Goal: Check status: Check status

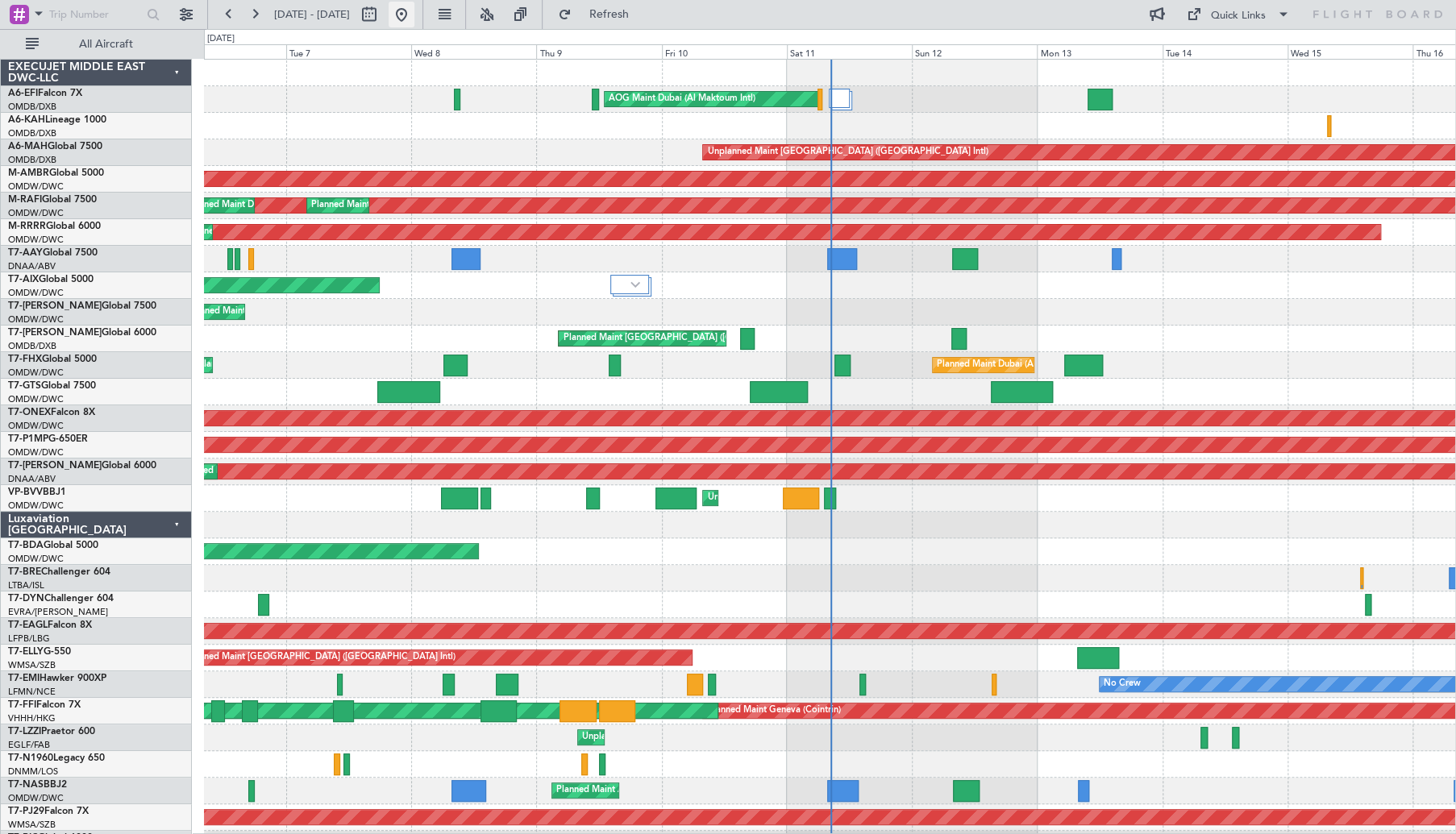
click at [414, 17] on button at bounding box center [401, 14] width 25 height 25
click at [382, 18] on button at bounding box center [369, 14] width 25 height 25
select select "10"
select select "2025"
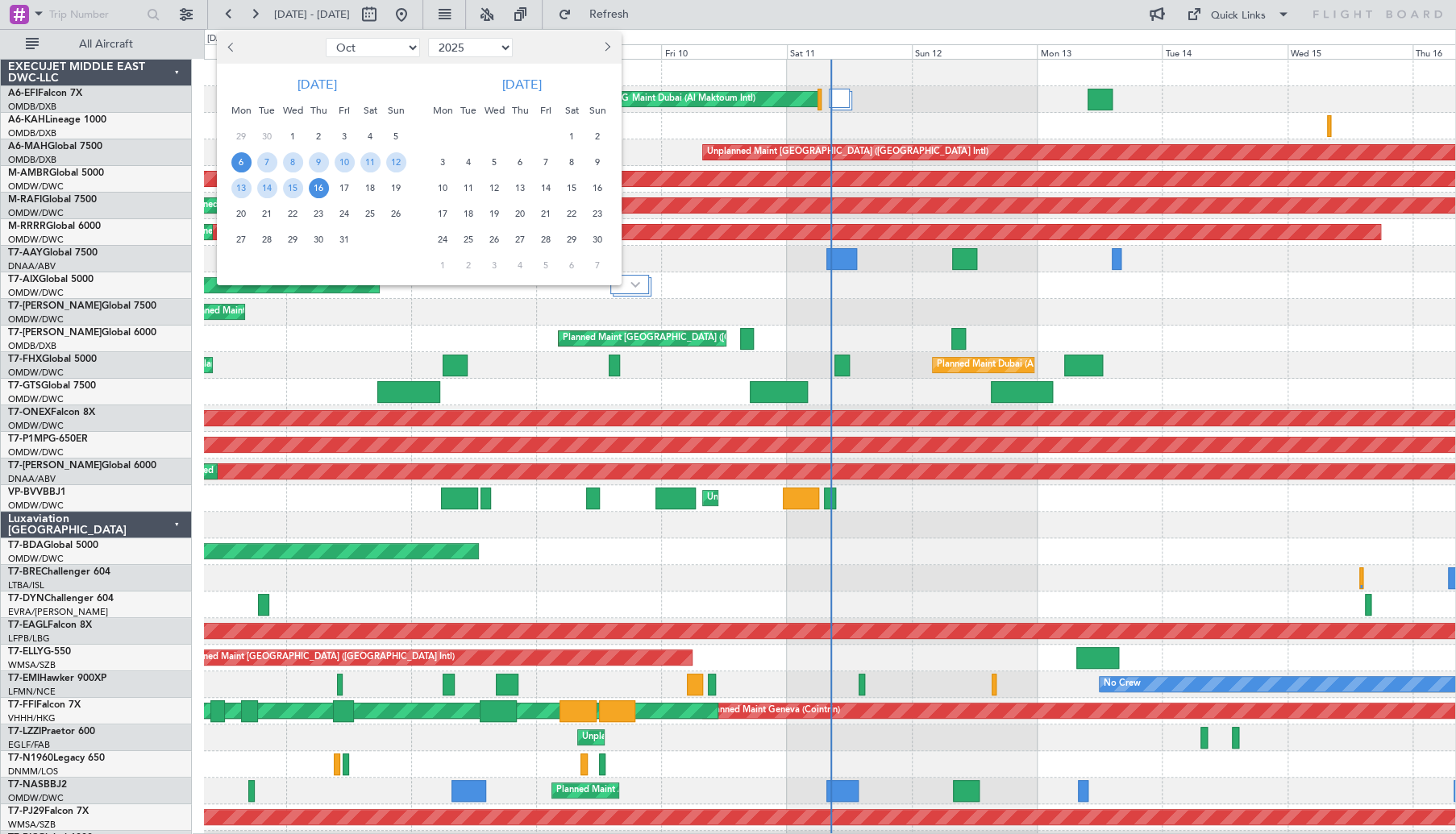
click at [230, 44] on span "Previous month" at bounding box center [233, 46] width 10 height 10
select select "9"
click at [375, 162] on span "13" at bounding box center [371, 162] width 20 height 20
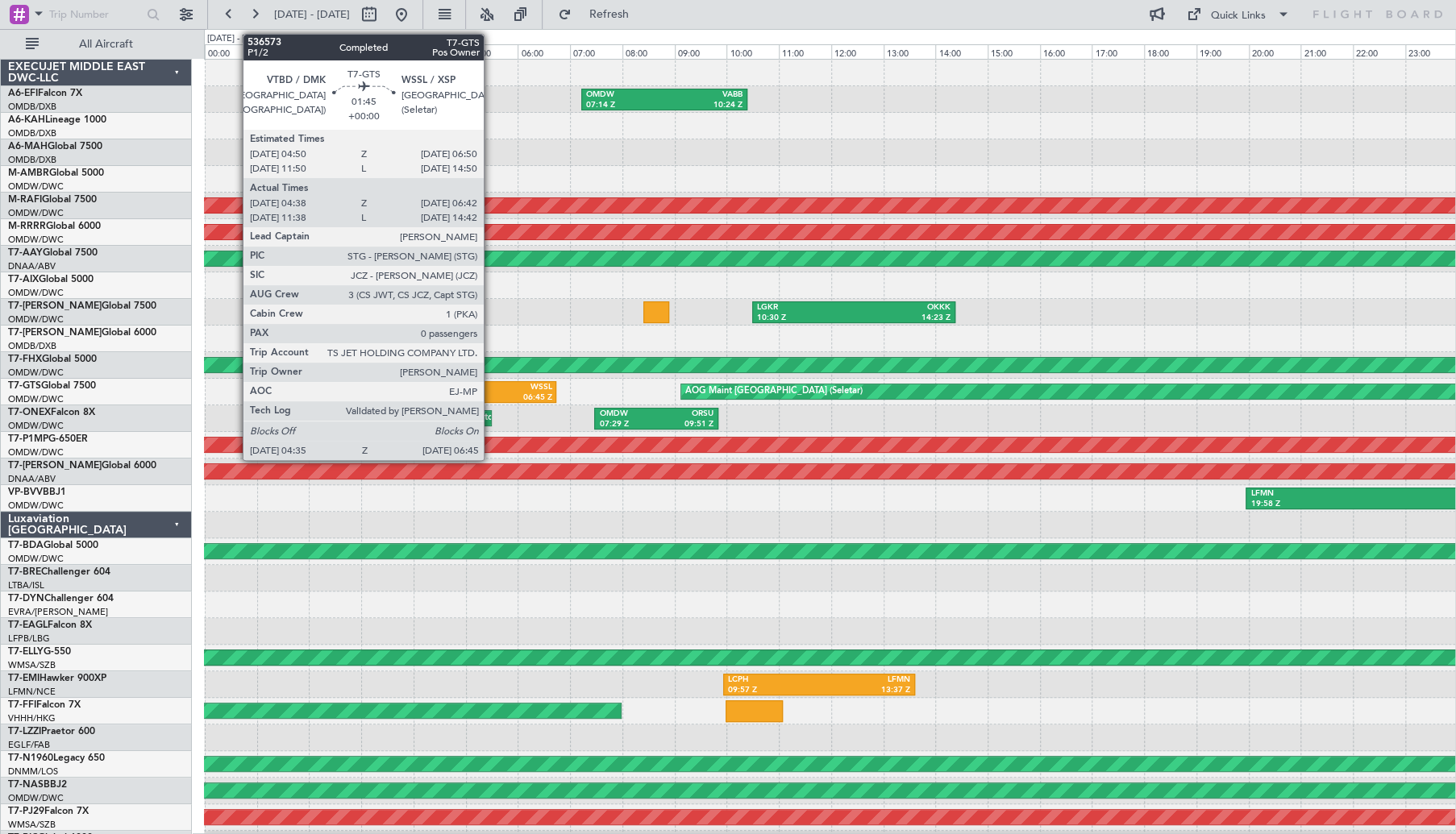
click at [491, 389] on div "VTBD" at bounding box center [474, 388] width 52 height 11
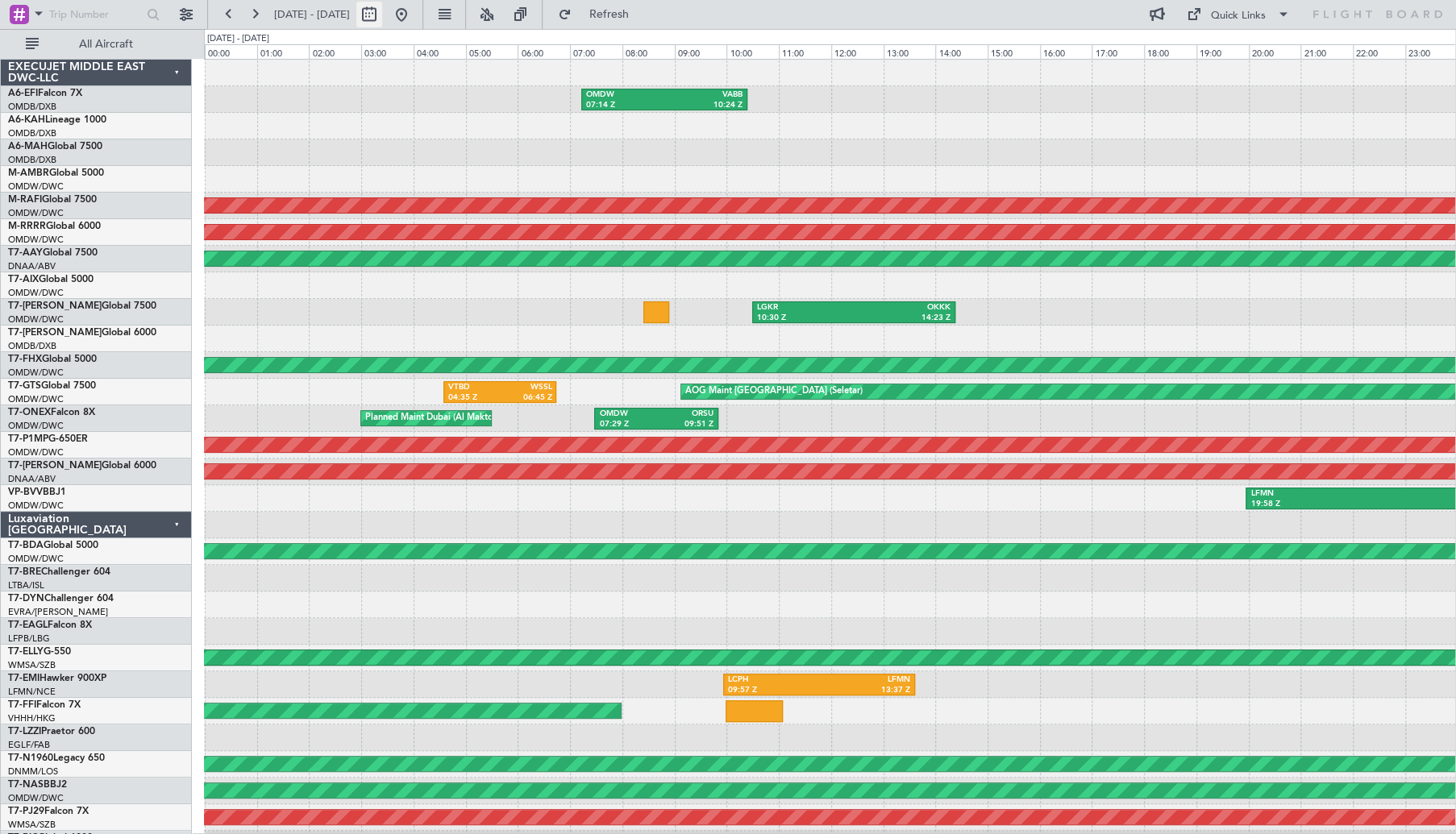
click at [382, 15] on button at bounding box center [369, 14] width 25 height 25
select select "9"
select select "2025"
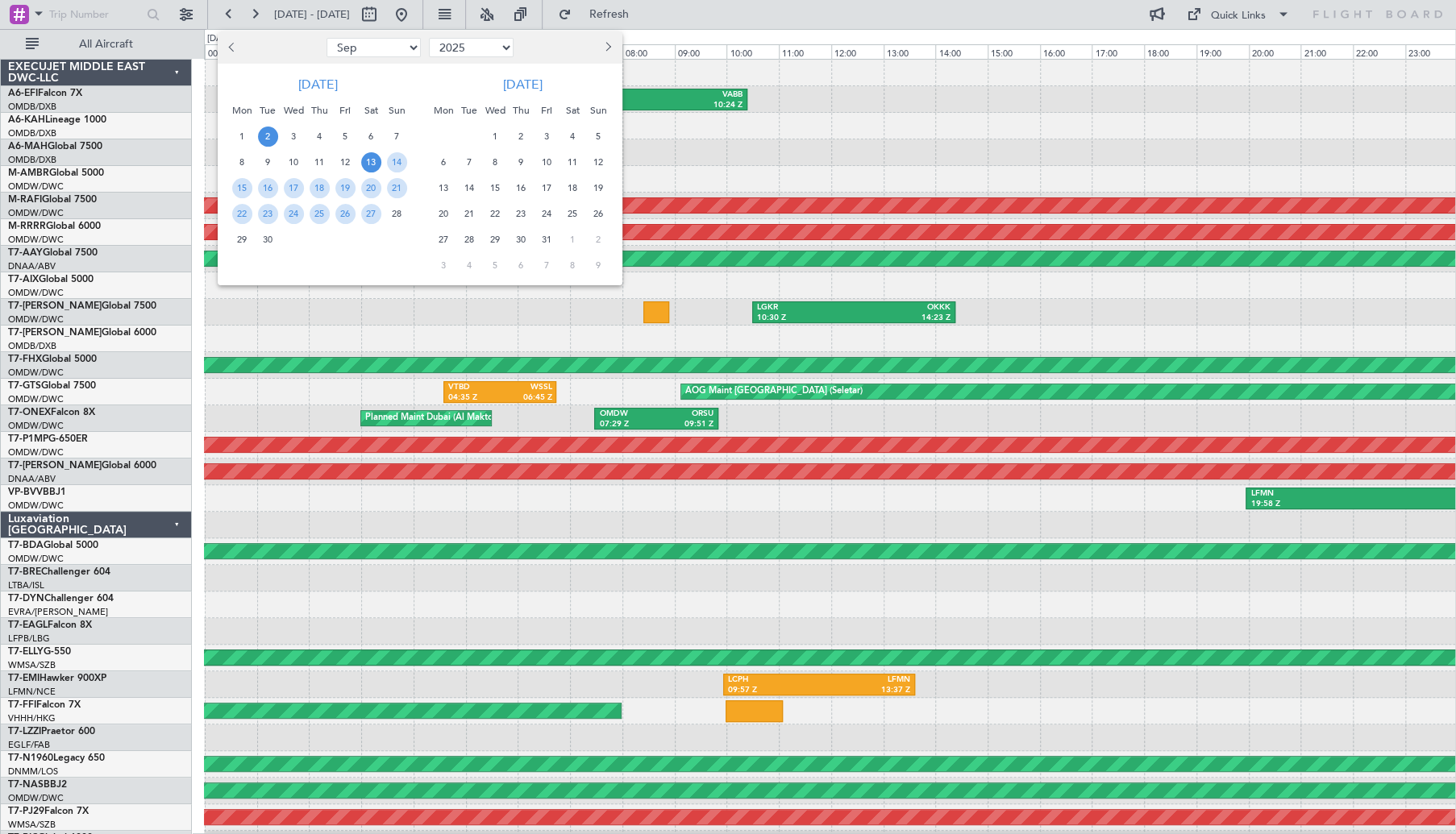
click at [269, 137] on span "2" at bounding box center [268, 137] width 20 height 20
click at [293, 138] on span "3" at bounding box center [294, 137] width 20 height 20
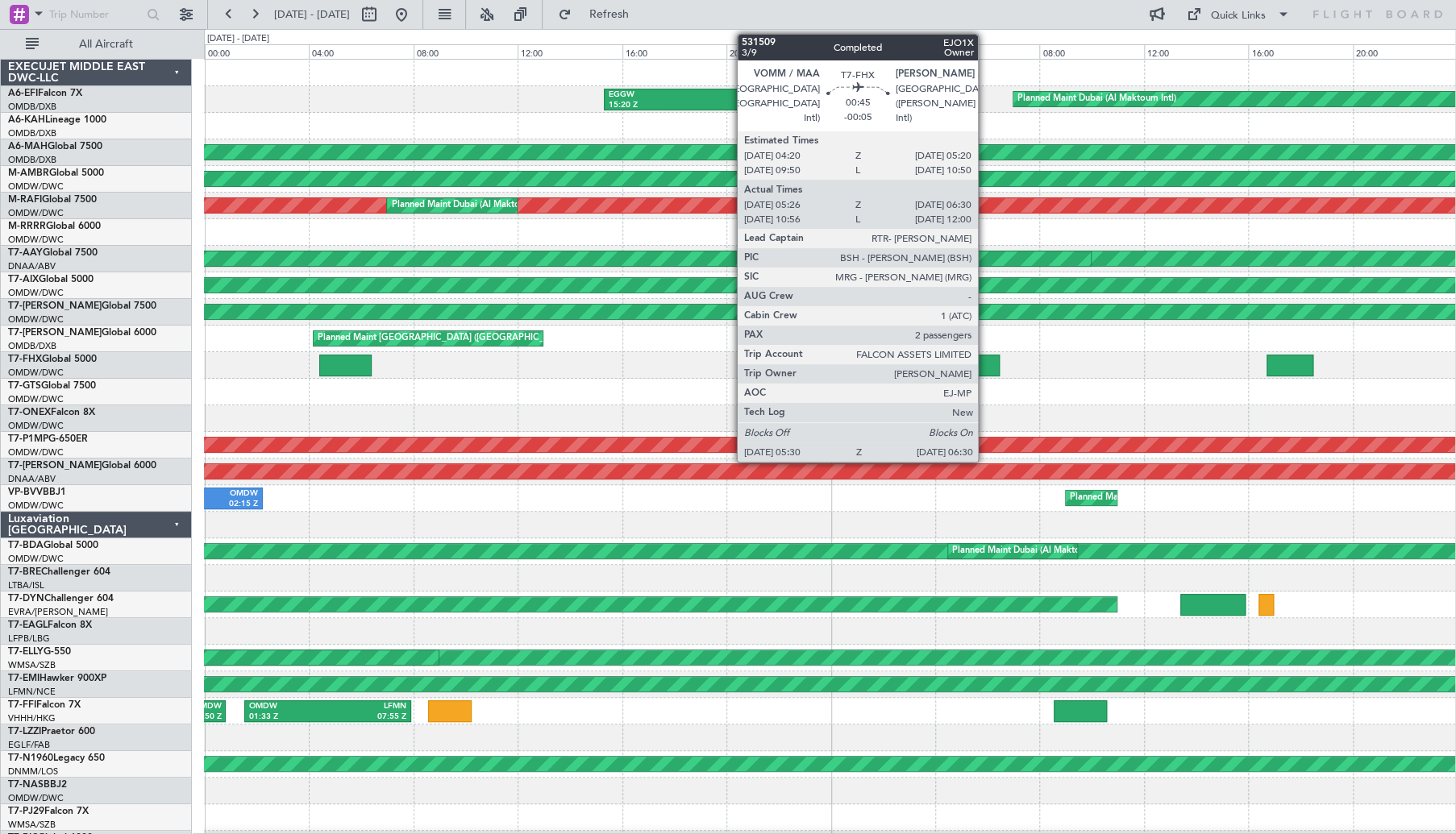
click at [985, 363] on div at bounding box center [986, 365] width 26 height 22
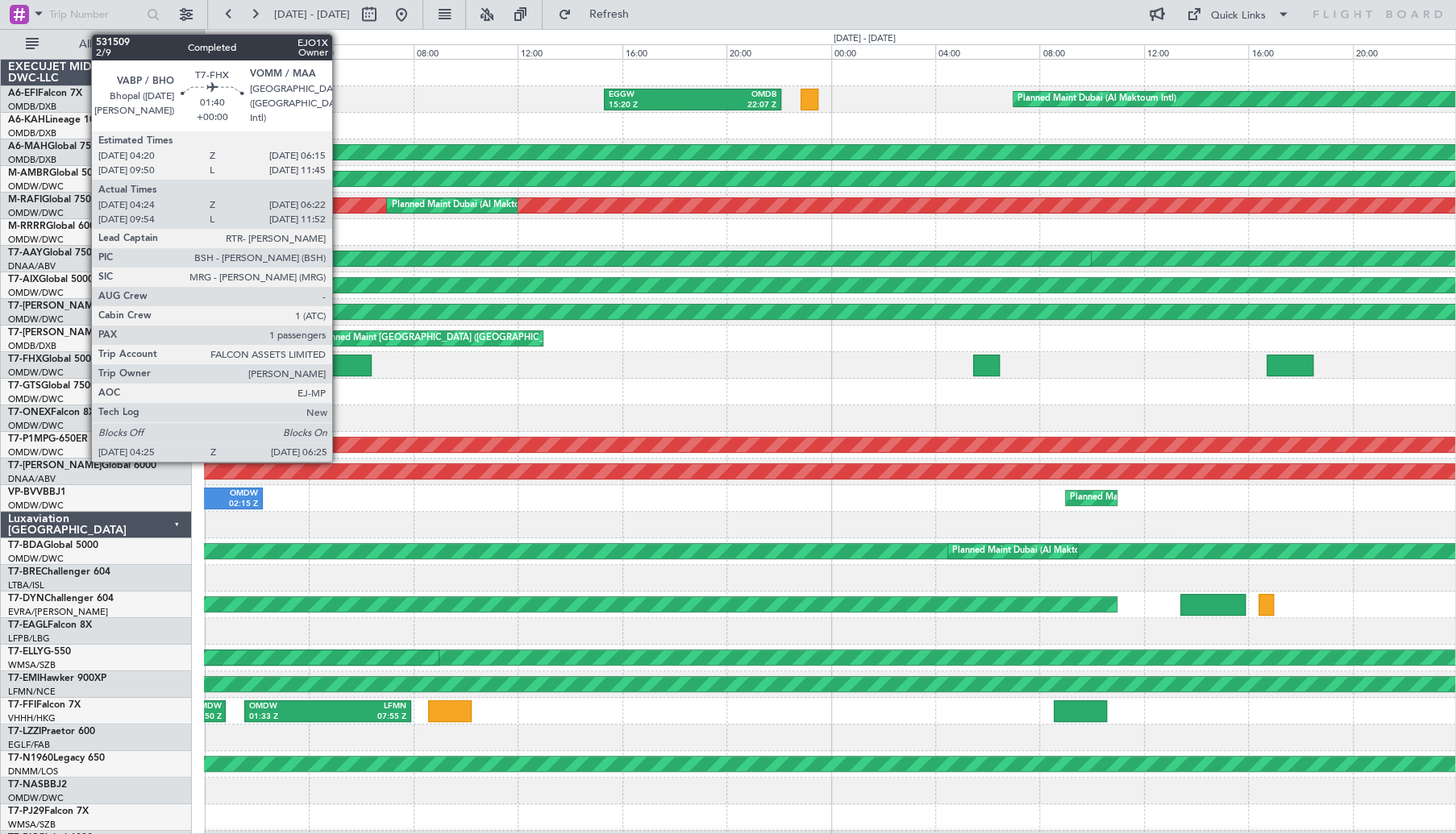
click at [340, 362] on div at bounding box center [345, 365] width 53 height 22
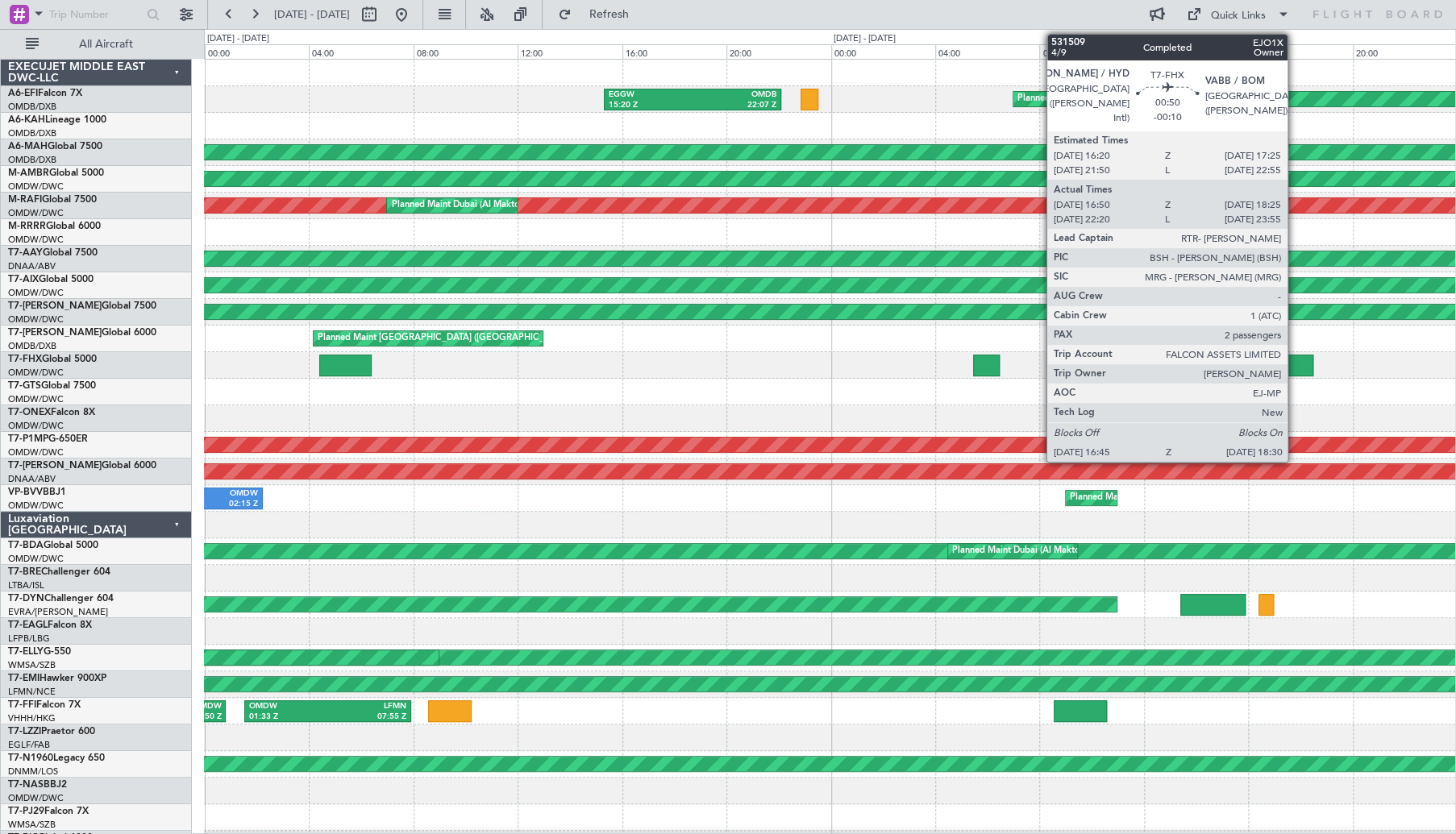
click at [1295, 357] on div at bounding box center [1289, 365] width 46 height 22
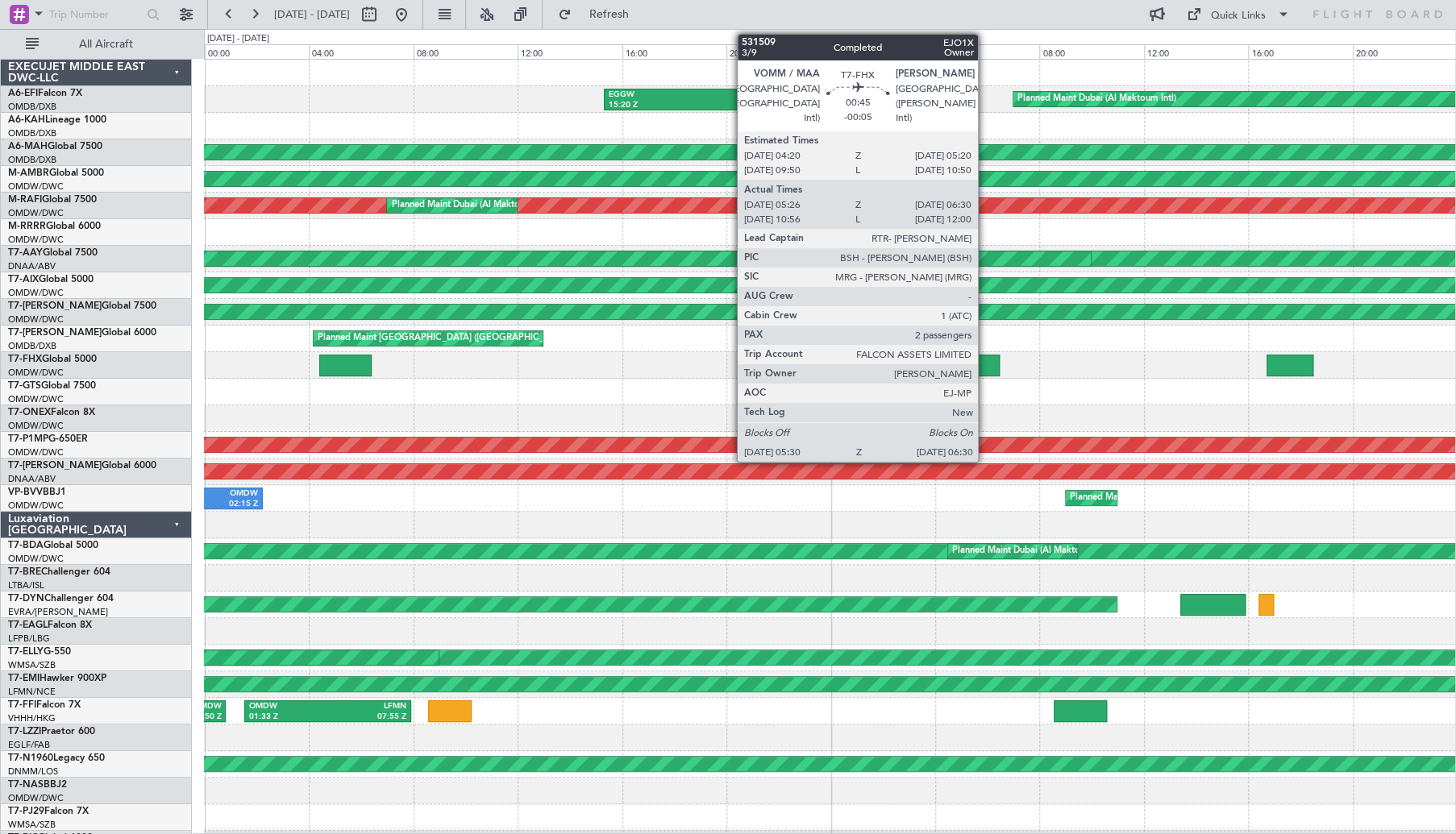
click at [985, 359] on div at bounding box center [986, 365] width 26 height 22
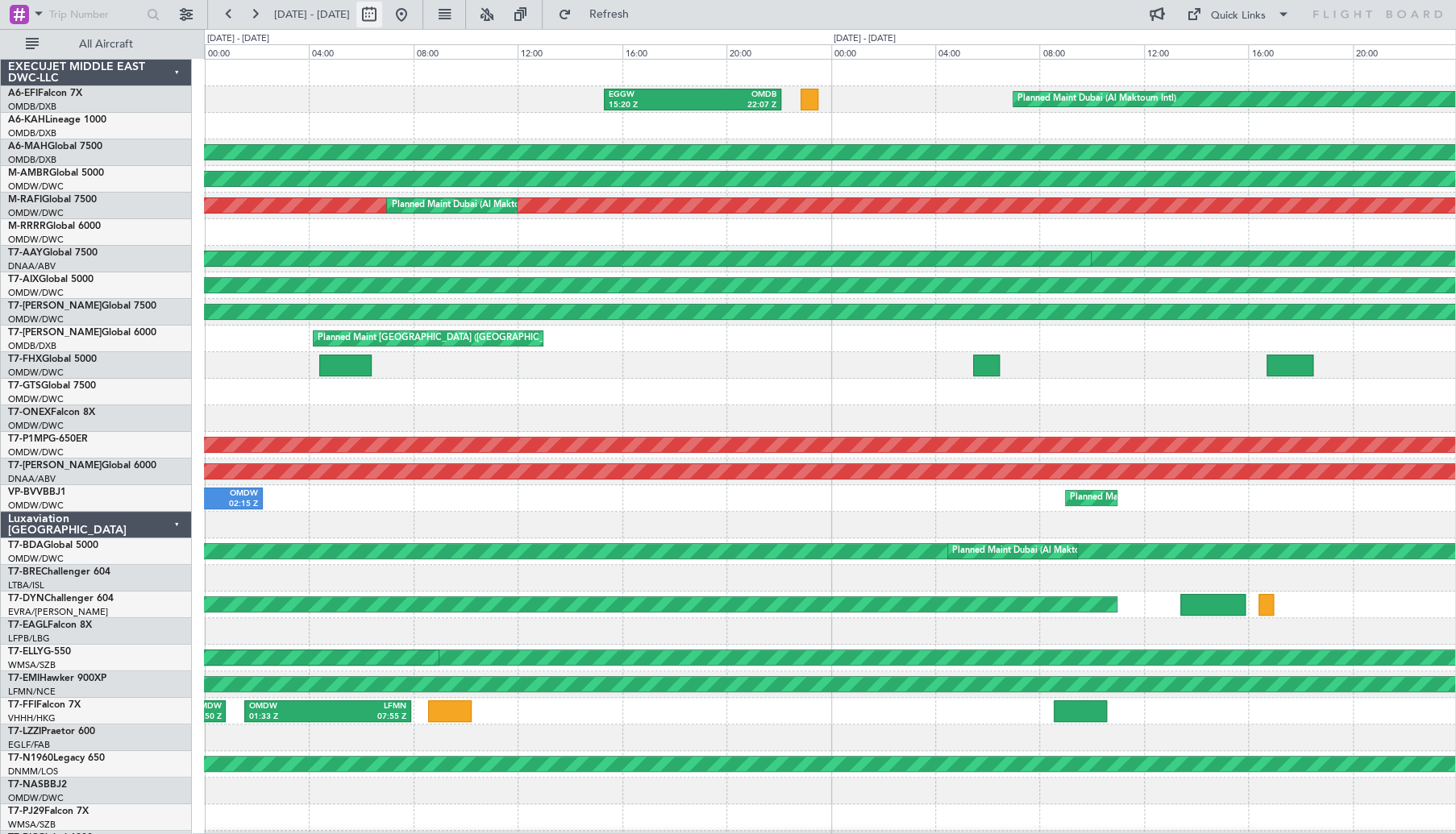
click at [382, 22] on button at bounding box center [369, 14] width 25 height 25
select select "9"
select select "2025"
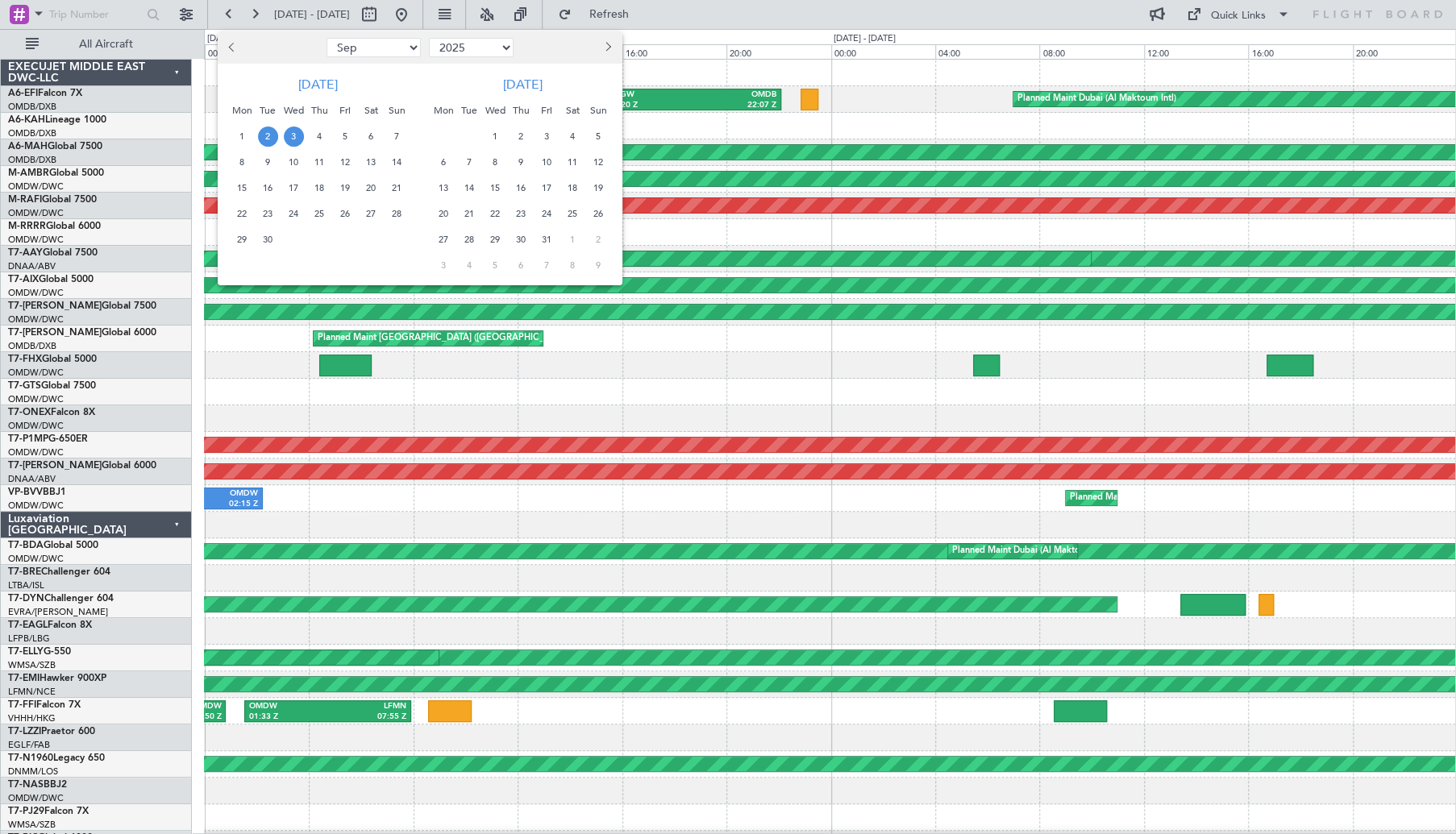
click at [299, 138] on span "3" at bounding box center [294, 137] width 20 height 20
click at [318, 138] on span "4" at bounding box center [320, 137] width 20 height 20
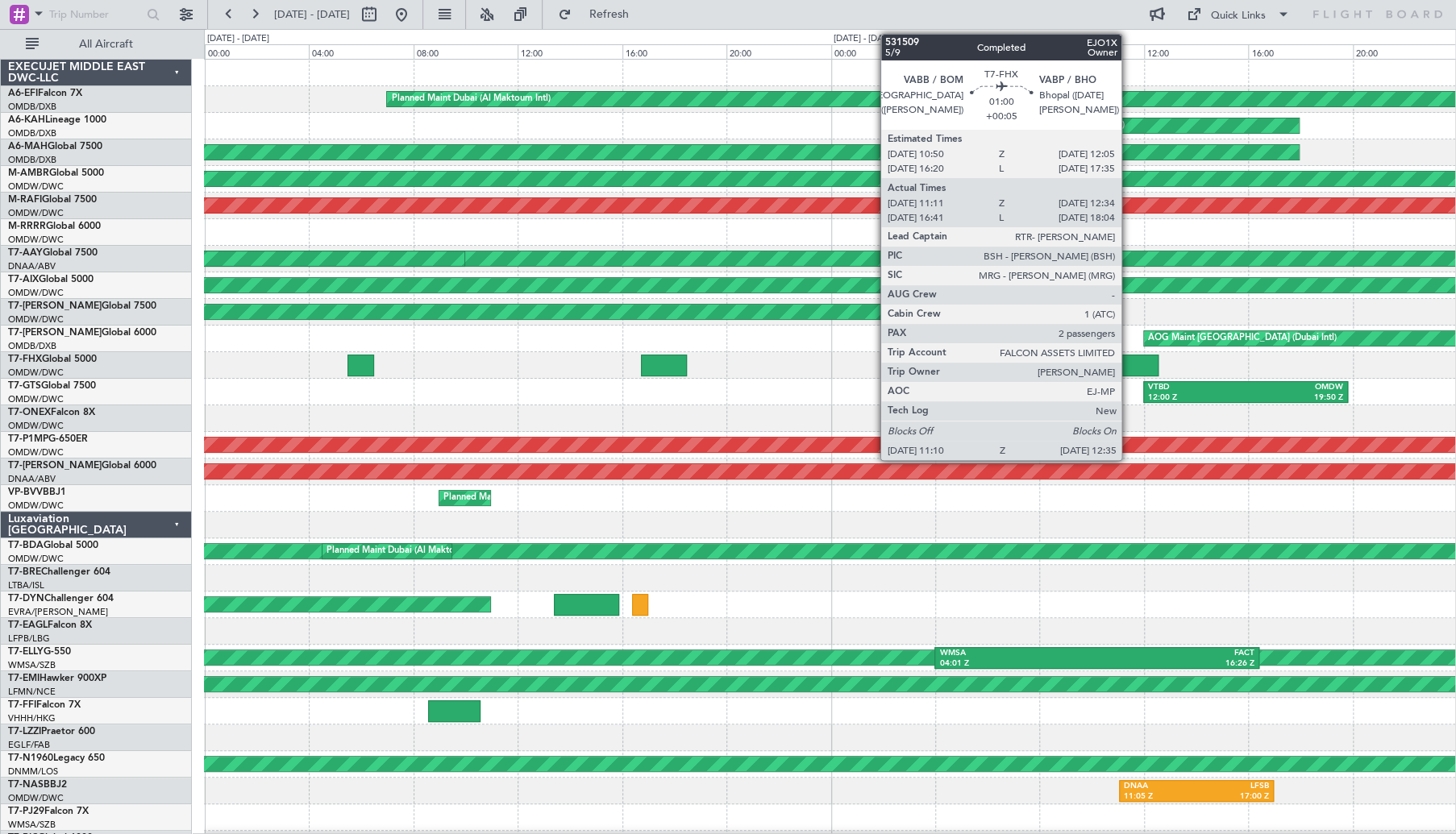
click at [1129, 362] on div at bounding box center [1140, 365] width 37 height 22
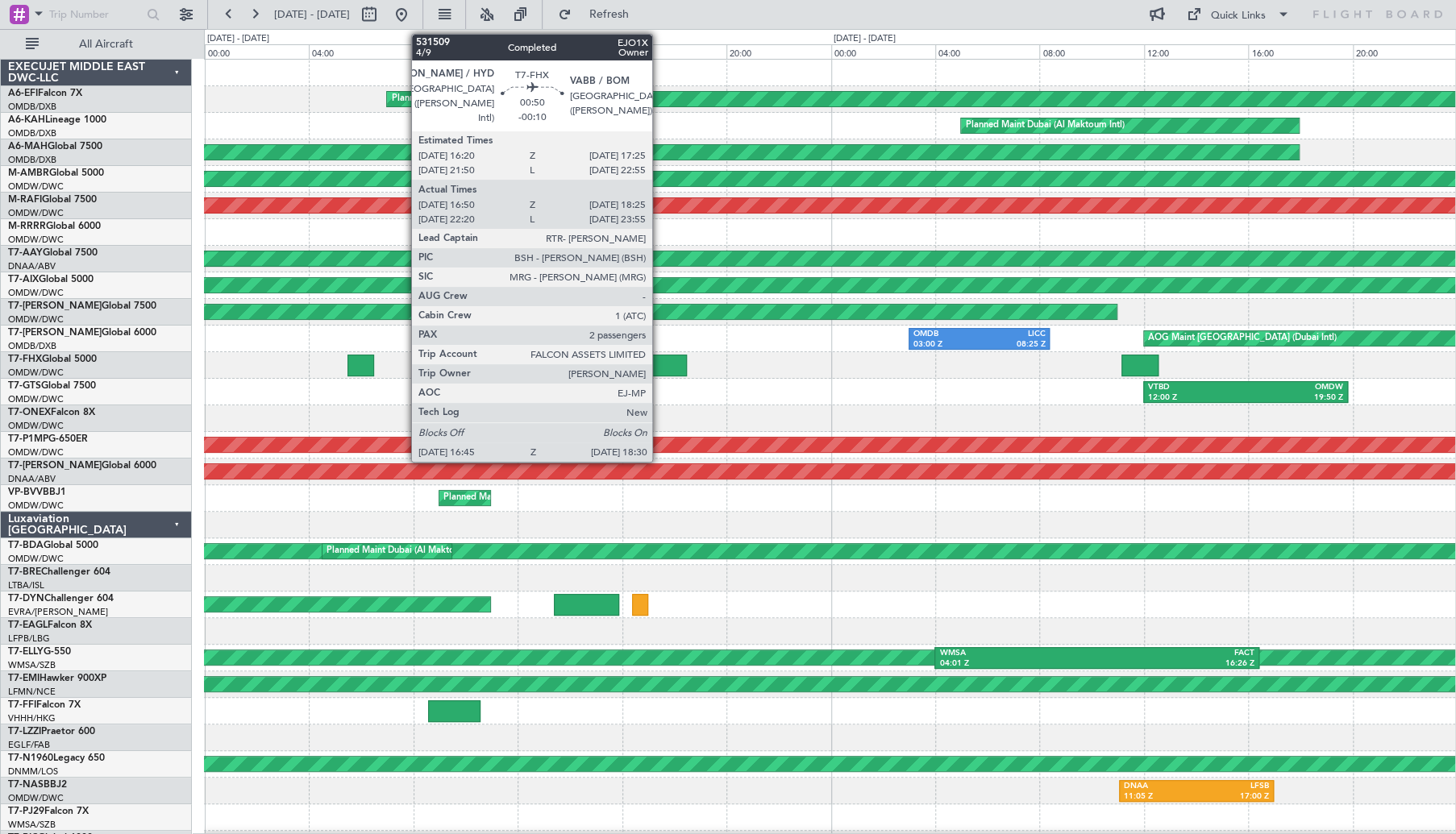
click at [660, 364] on div at bounding box center [663, 365] width 46 height 22
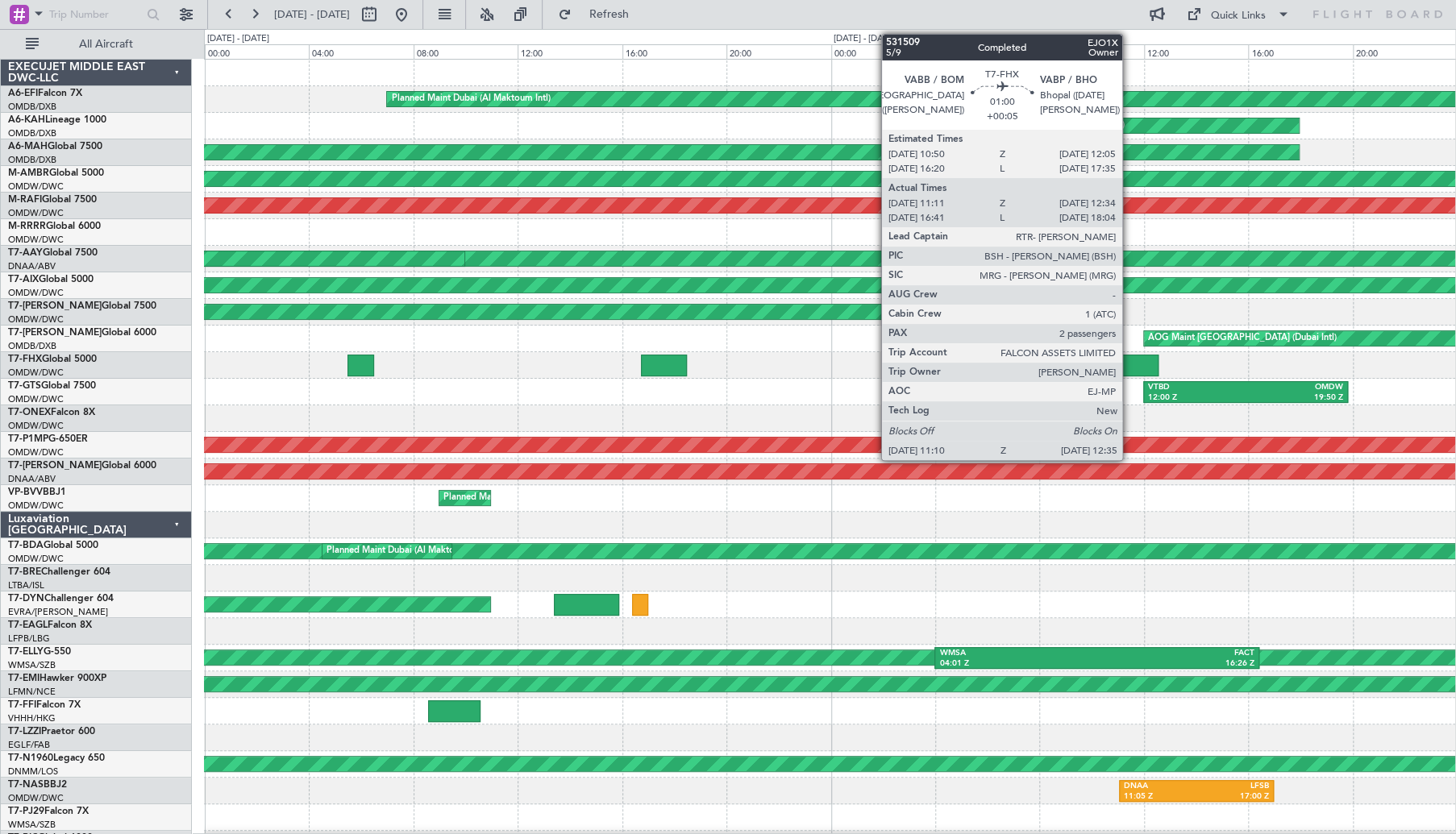
click at [1129, 359] on div at bounding box center [1140, 365] width 37 height 22
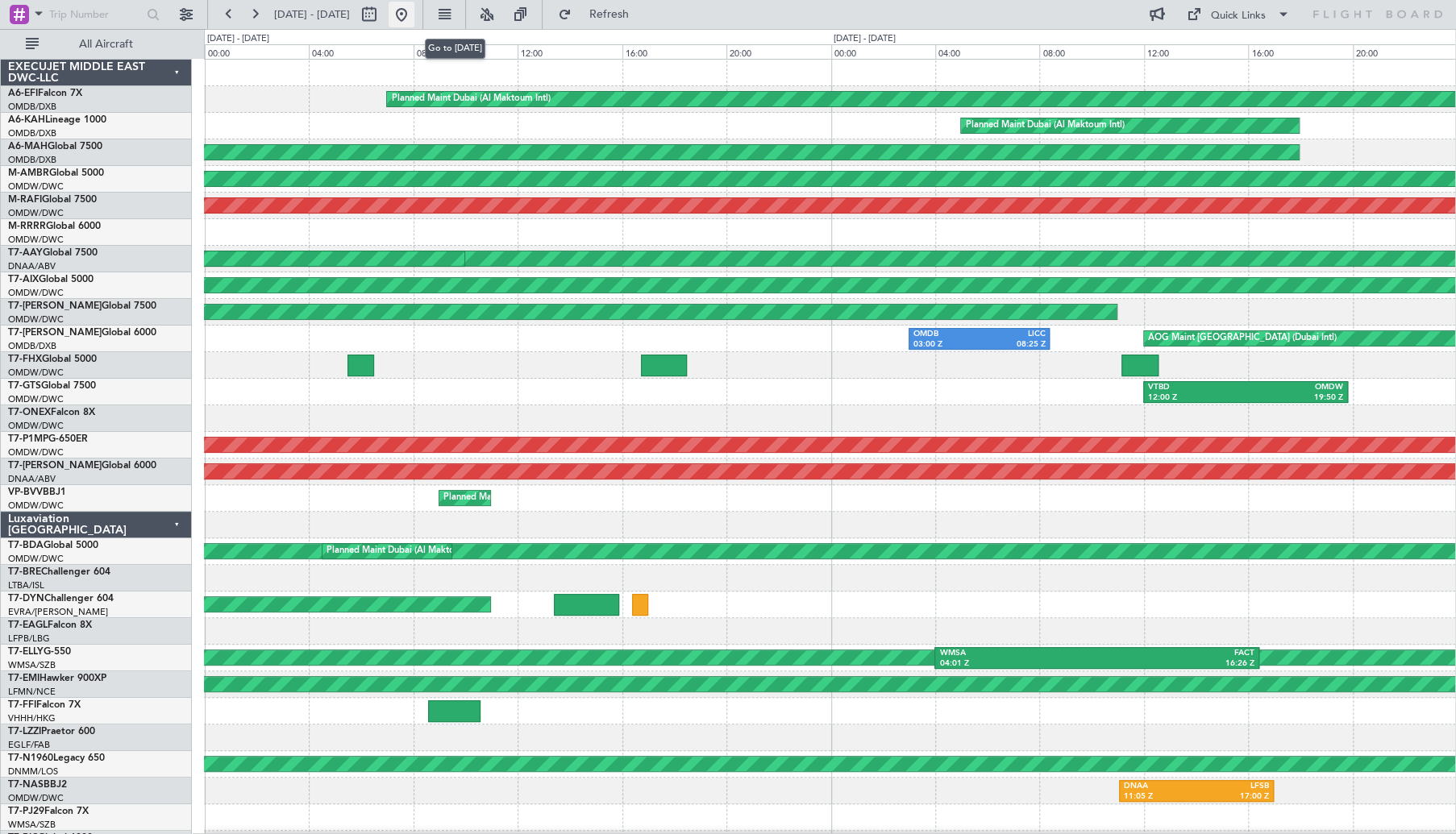
click at [414, 13] on button at bounding box center [401, 14] width 25 height 25
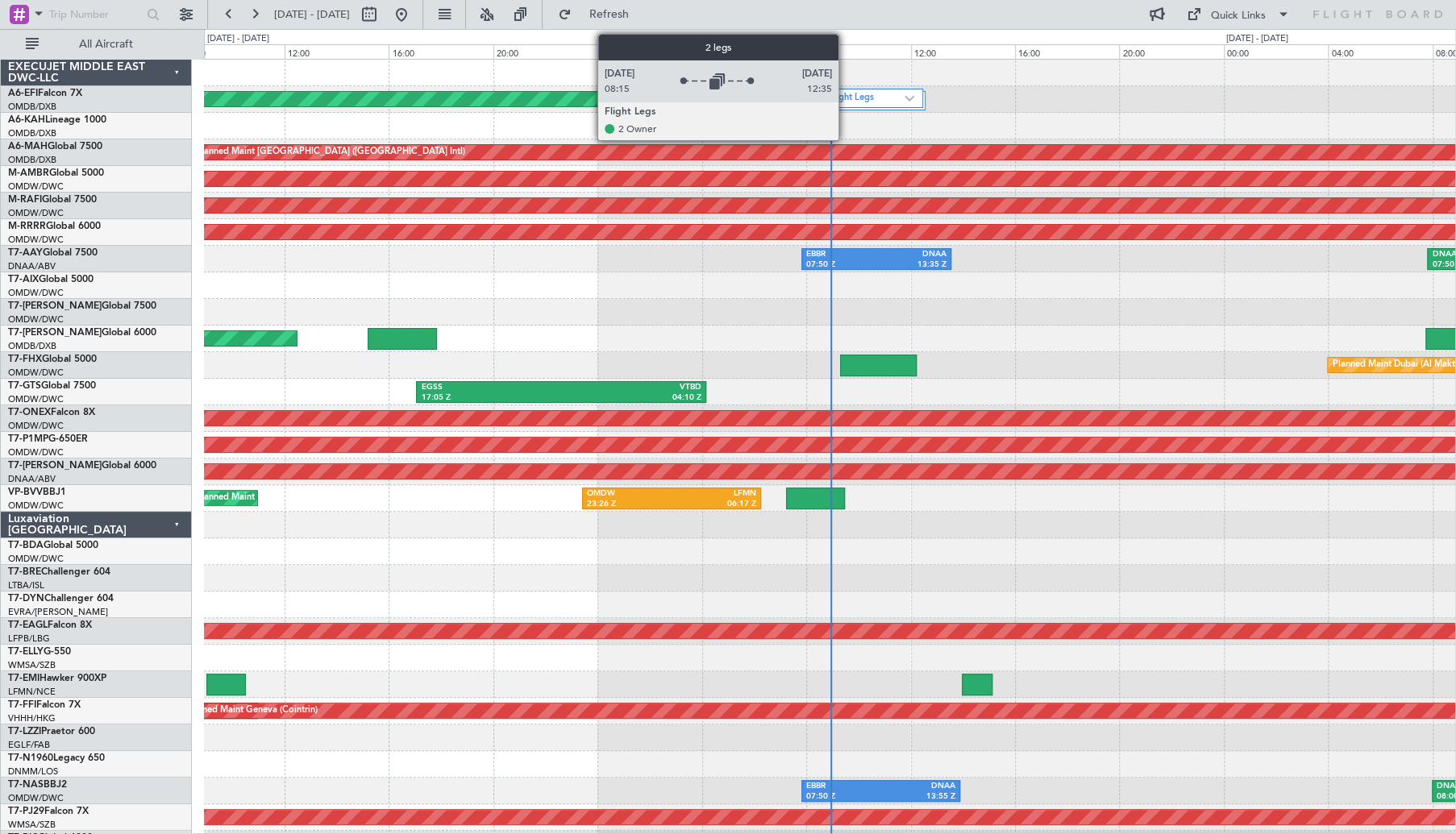
click at [845, 96] on label "2 Flight Legs" at bounding box center [863, 98] width 84 height 14
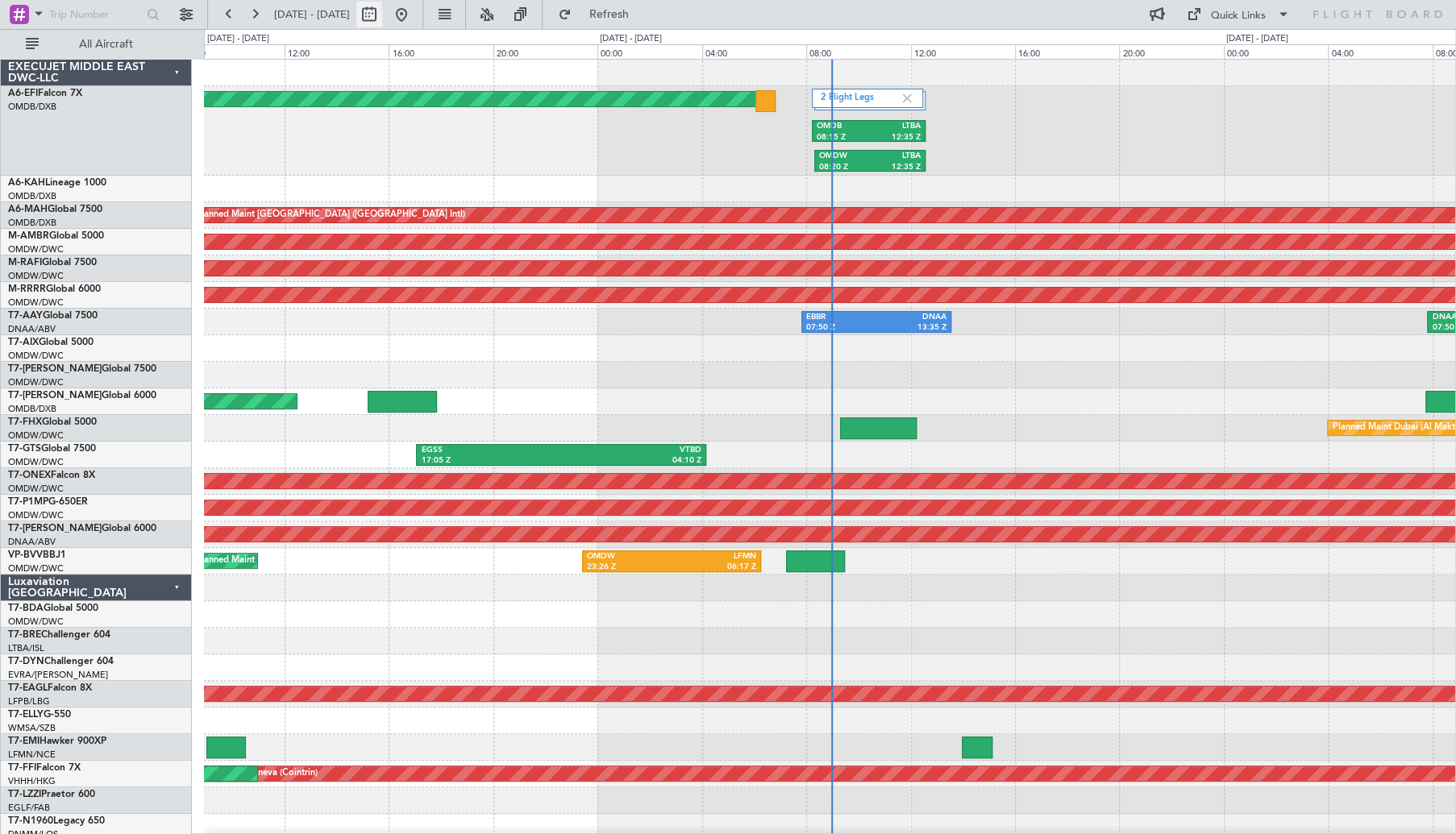
click at [382, 21] on button at bounding box center [369, 14] width 25 height 25
select select "10"
select select "2025"
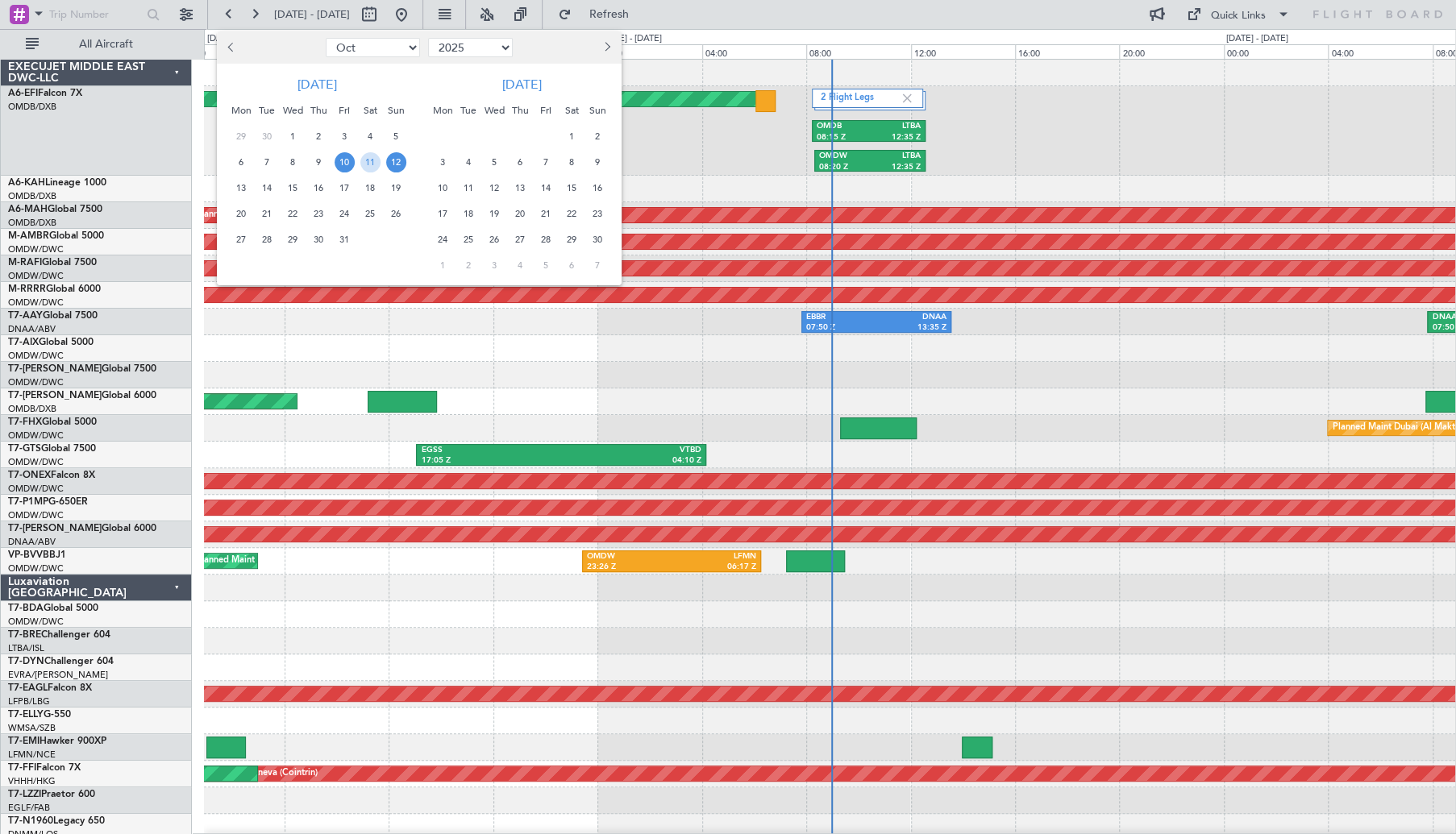
click at [231, 41] on button "Previous month" at bounding box center [232, 47] width 18 height 25
select select "9"
click at [294, 214] on span "24" at bounding box center [293, 214] width 20 height 20
click at [339, 216] on span "26" at bounding box center [344, 214] width 20 height 20
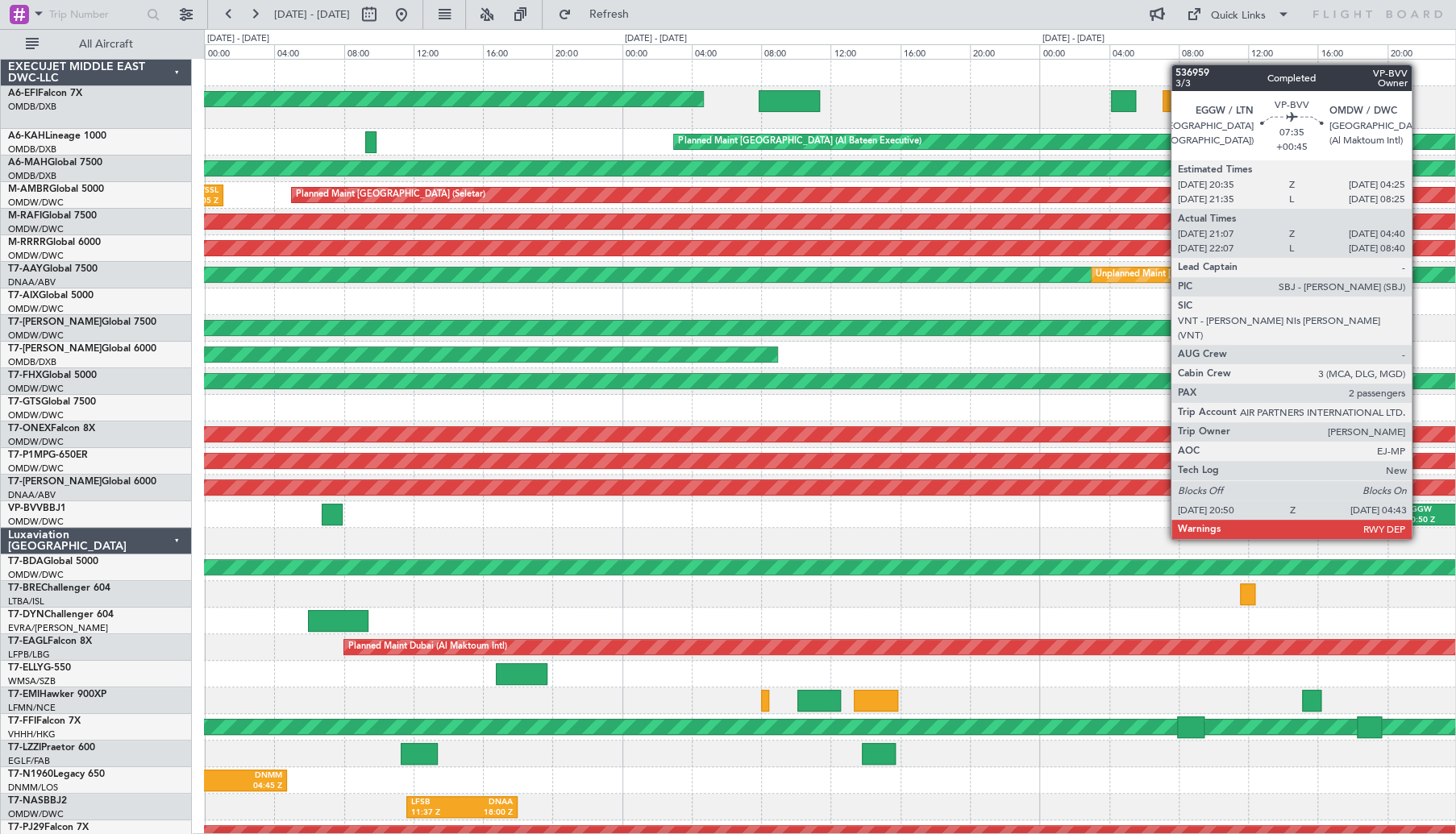
click at [1422, 508] on div "EGGW" at bounding box center [1438, 510] width 63 height 11
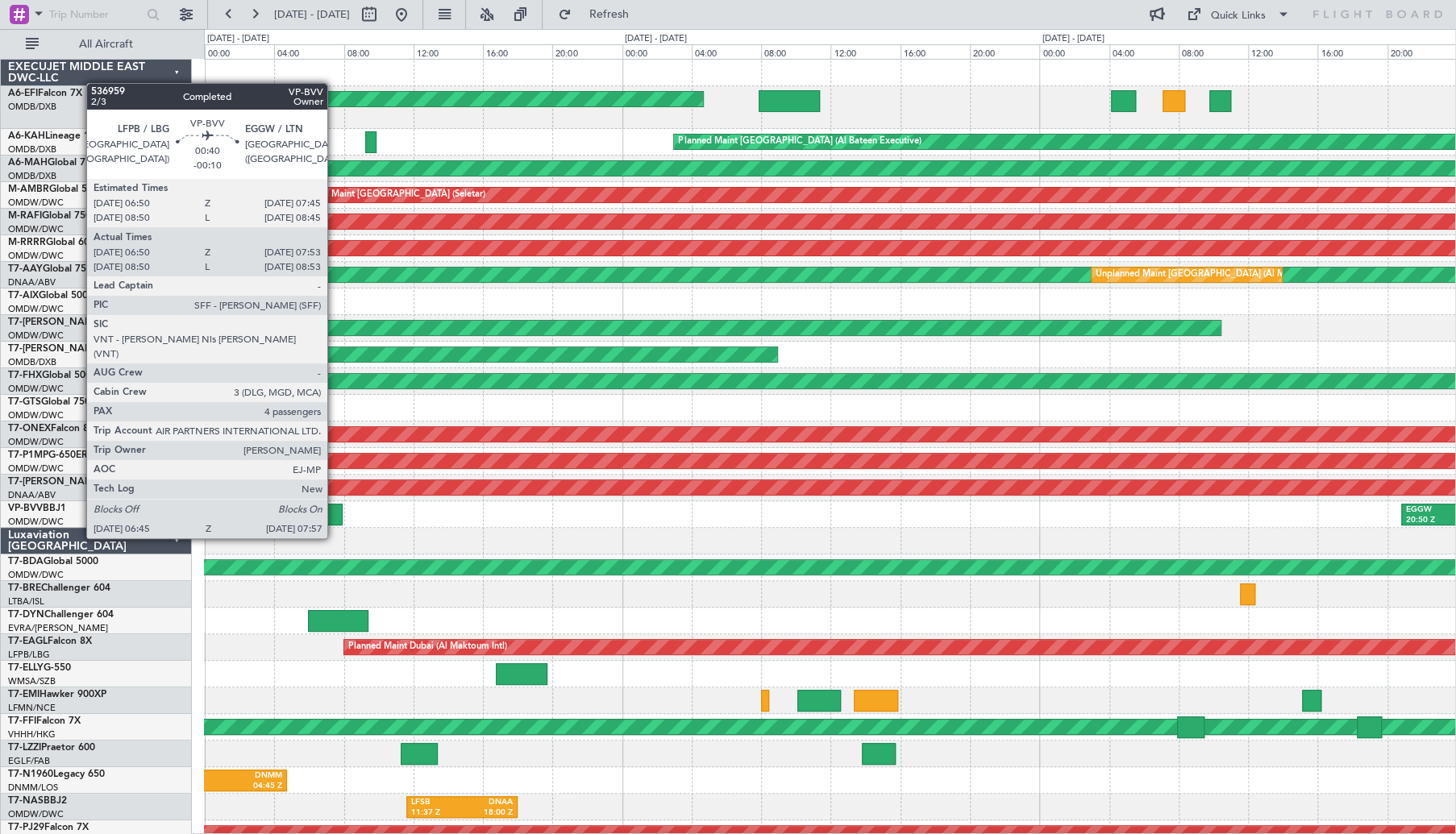
click at [334, 508] on div at bounding box center [332, 514] width 21 height 22
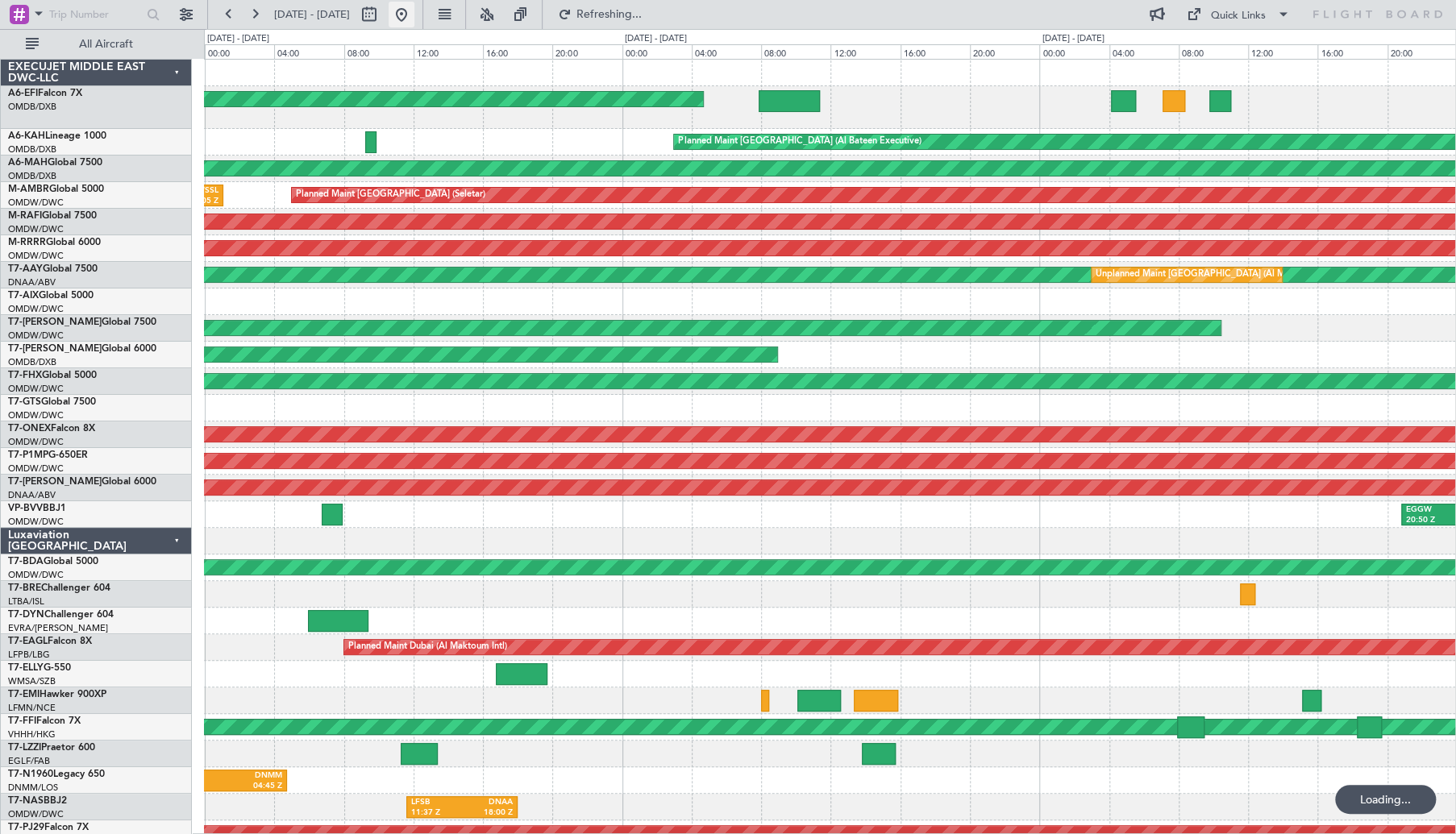
click at [414, 11] on button at bounding box center [401, 14] width 25 height 25
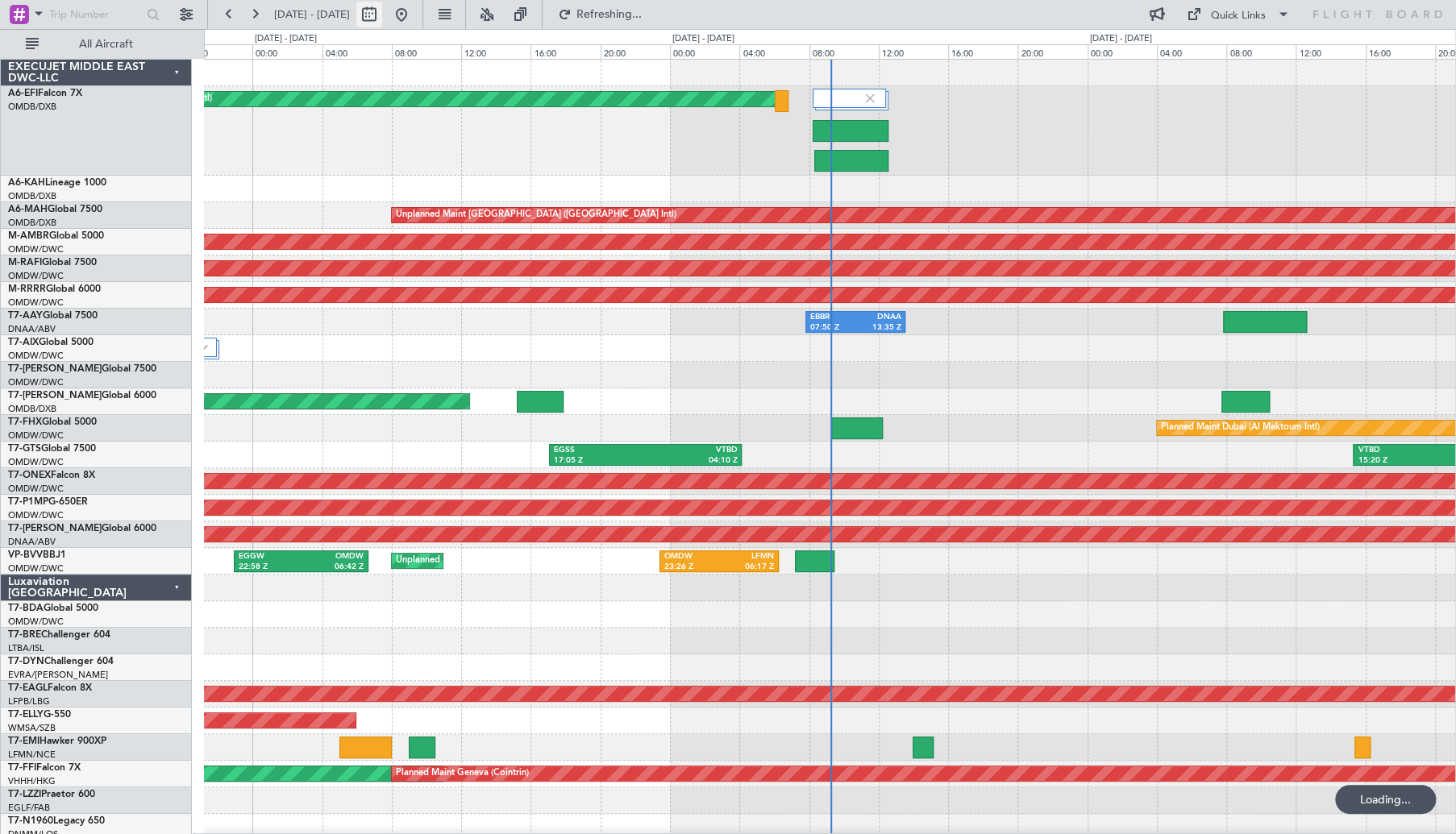
click at [382, 19] on button at bounding box center [369, 14] width 25 height 25
select select "10"
select select "2025"
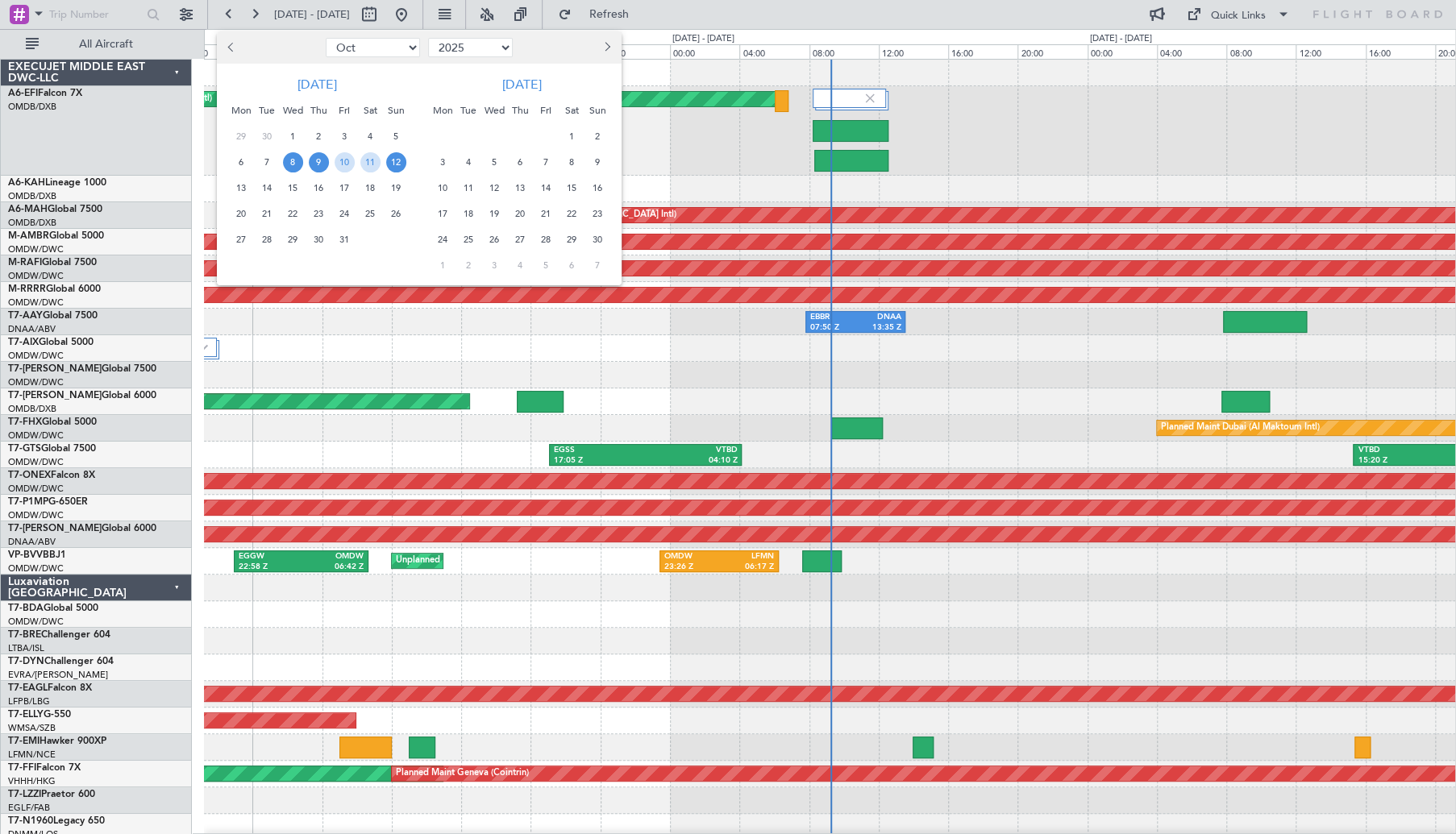
click at [285, 164] on span "8" at bounding box center [293, 162] width 20 height 20
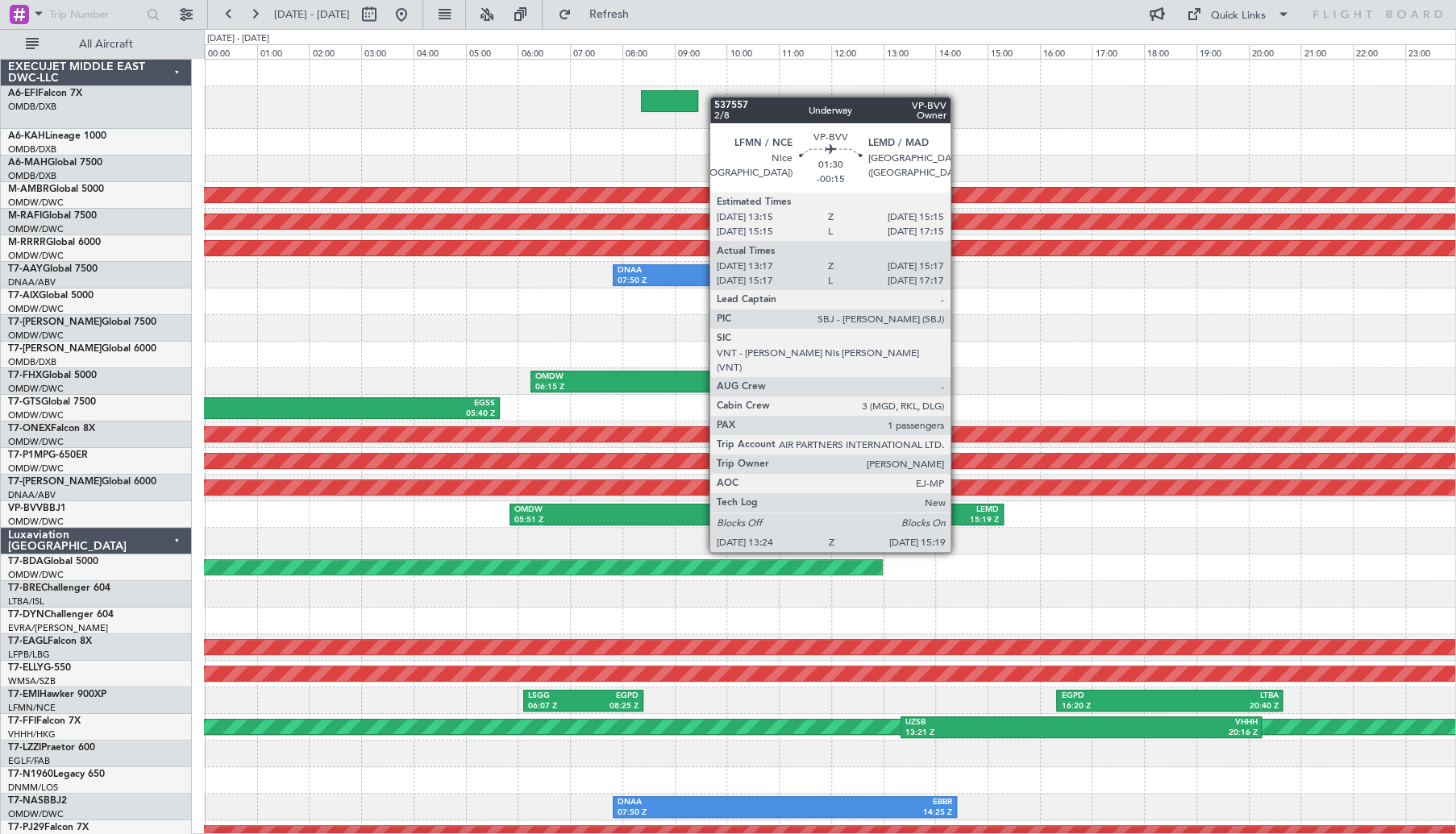
click at [970, 516] on div "15:19 Z" at bounding box center [977, 521] width 45 height 11
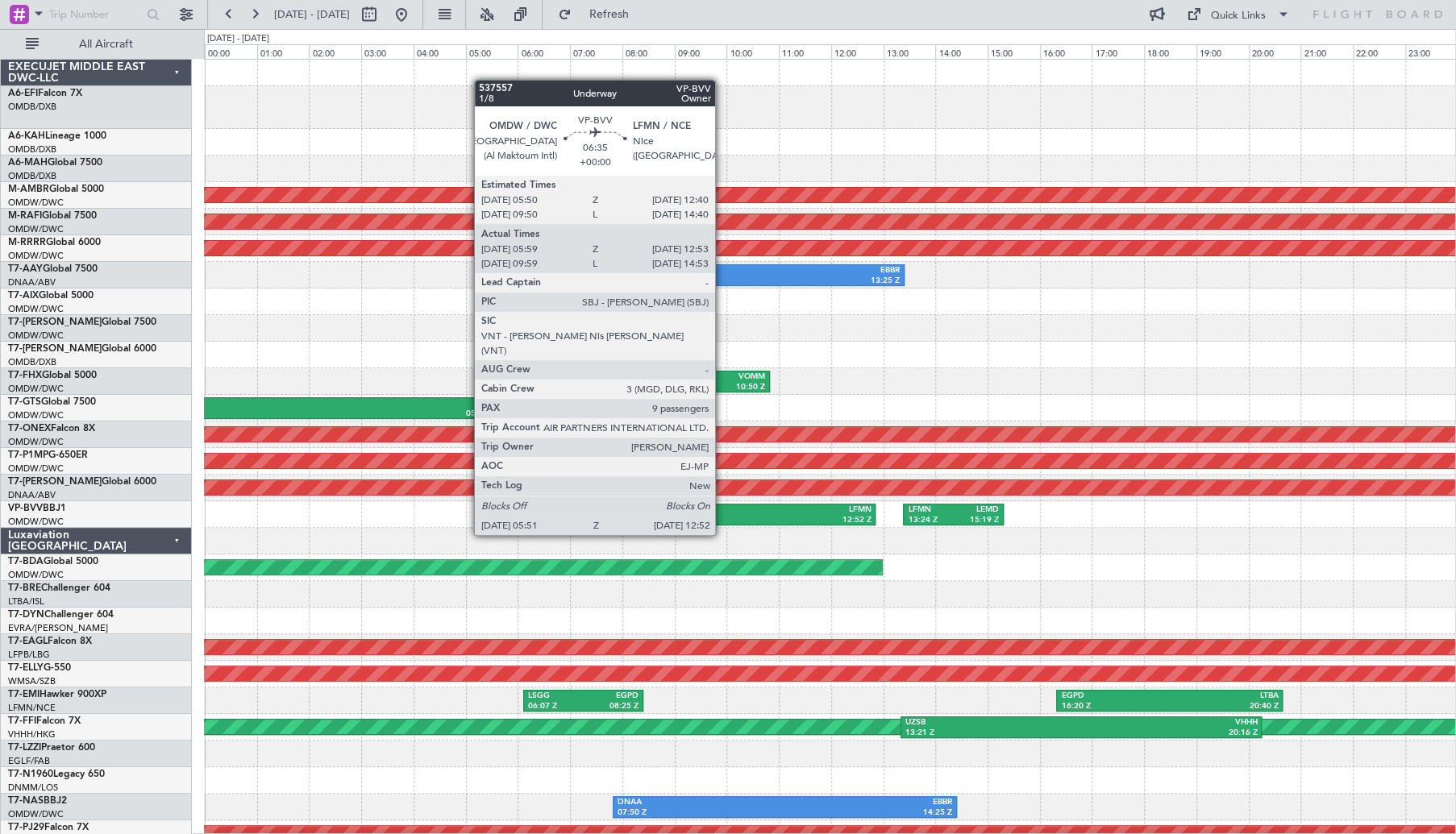
click at [722, 504] on div "LFMN" at bounding box center [781, 510] width 178 height 11
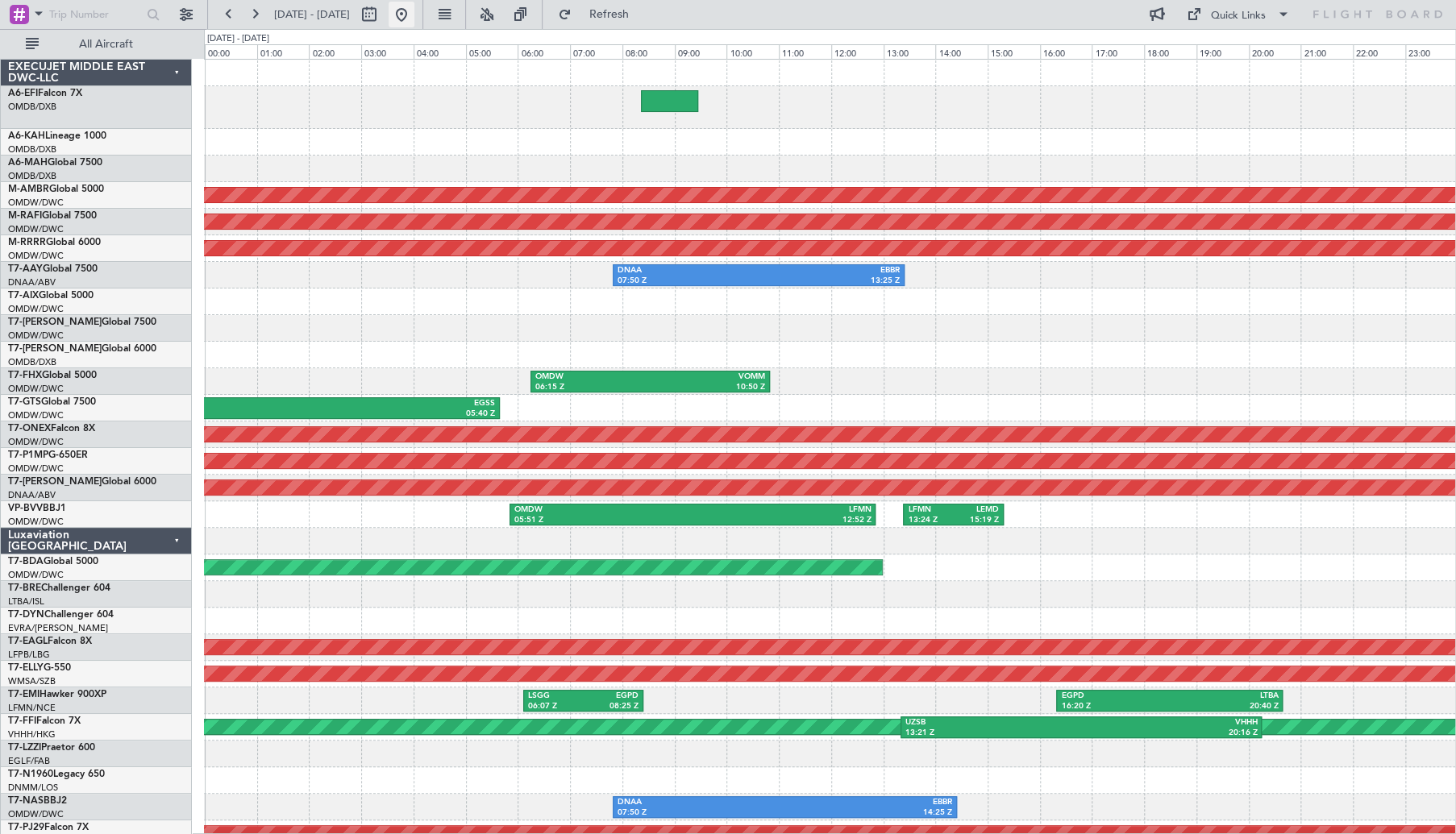
click at [414, 21] on button at bounding box center [401, 14] width 25 height 25
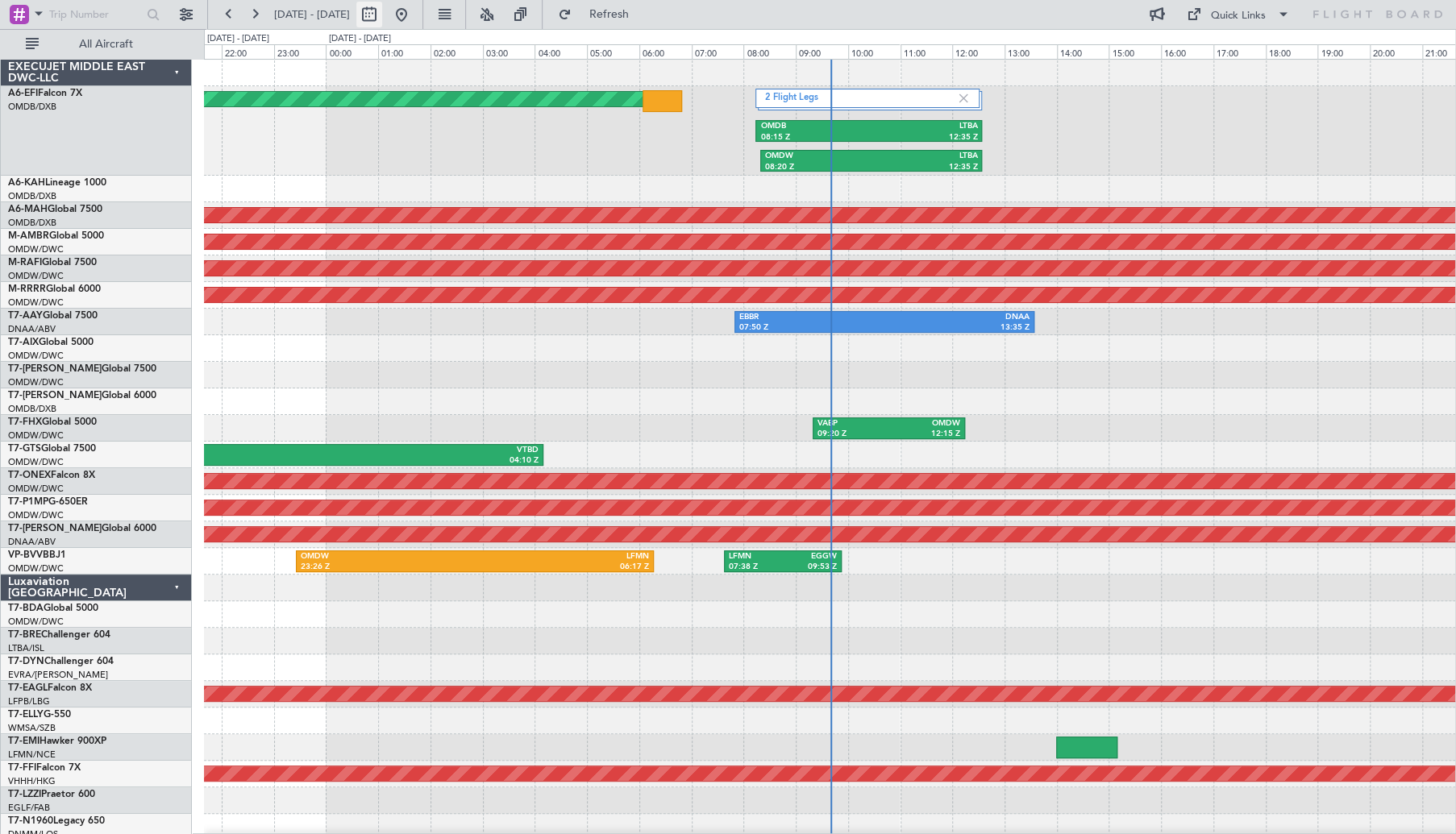
click at [382, 18] on button at bounding box center [369, 14] width 25 height 25
select select "10"
select select "2025"
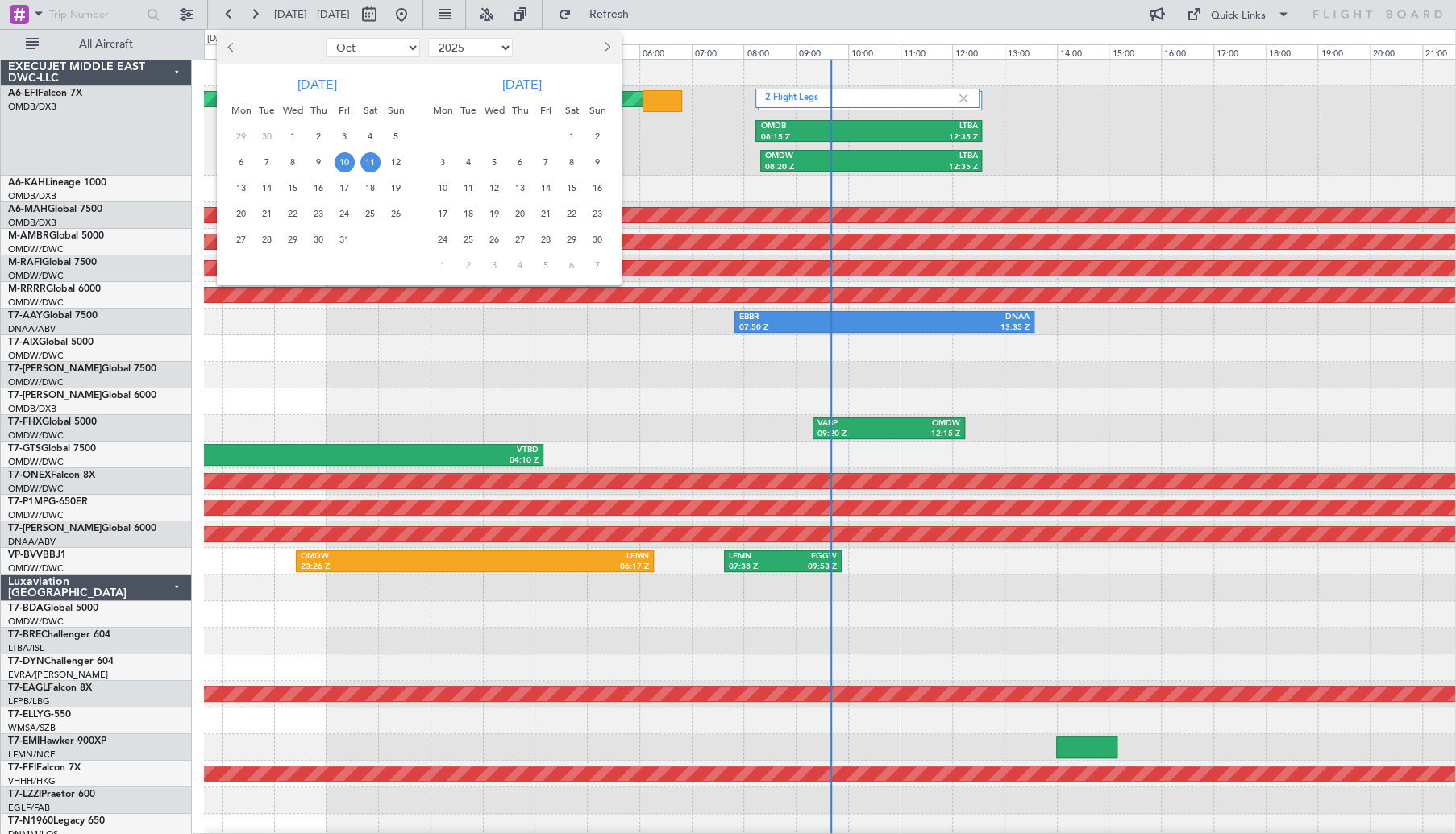
click at [230, 43] on span "Previous month" at bounding box center [233, 46] width 10 height 10
select select "9"
click at [245, 182] on span "15" at bounding box center [241, 188] width 20 height 20
click at [324, 187] on span "18" at bounding box center [319, 188] width 20 height 20
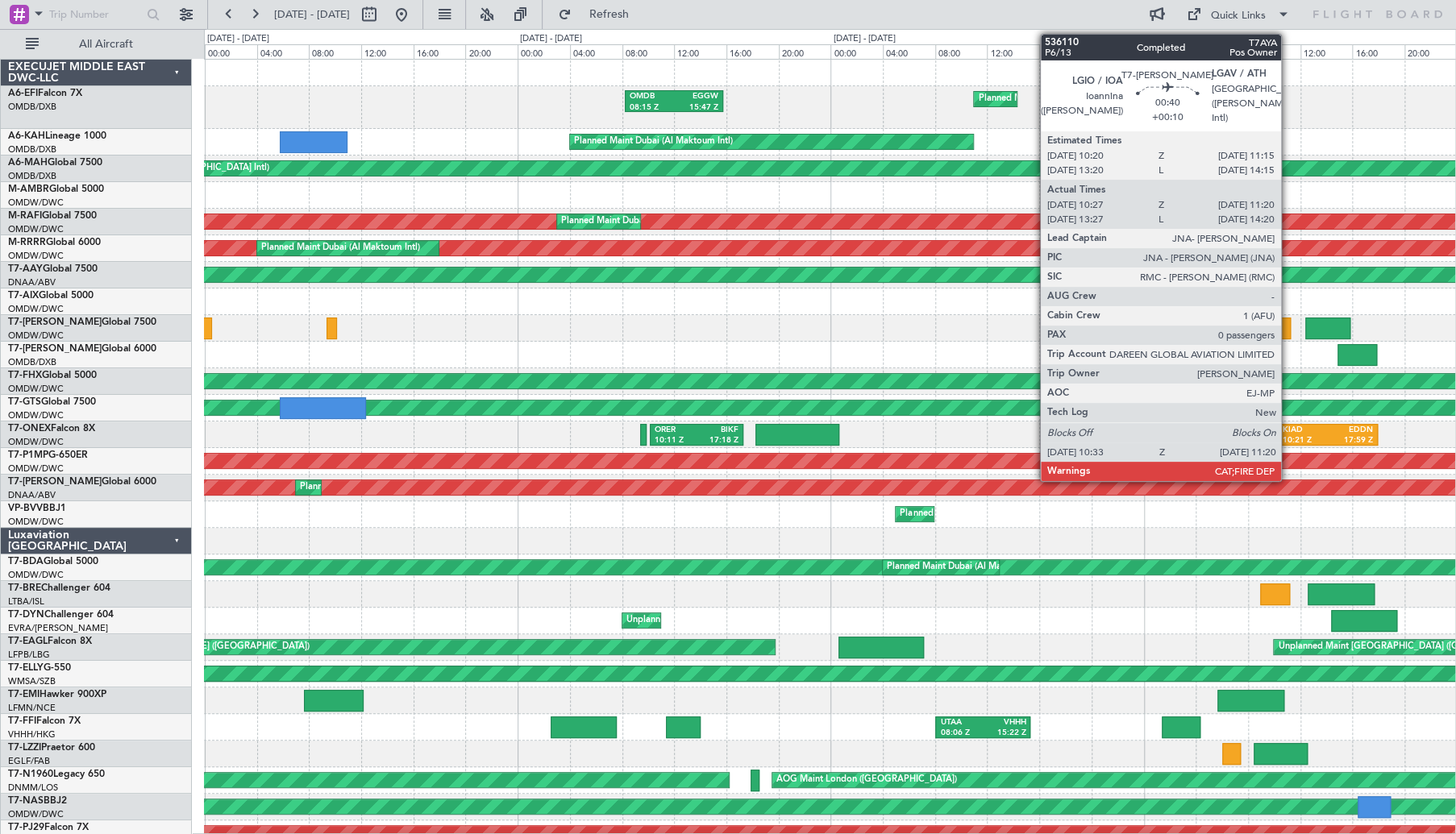
click at [1288, 328] on div at bounding box center [1286, 329] width 11 height 22
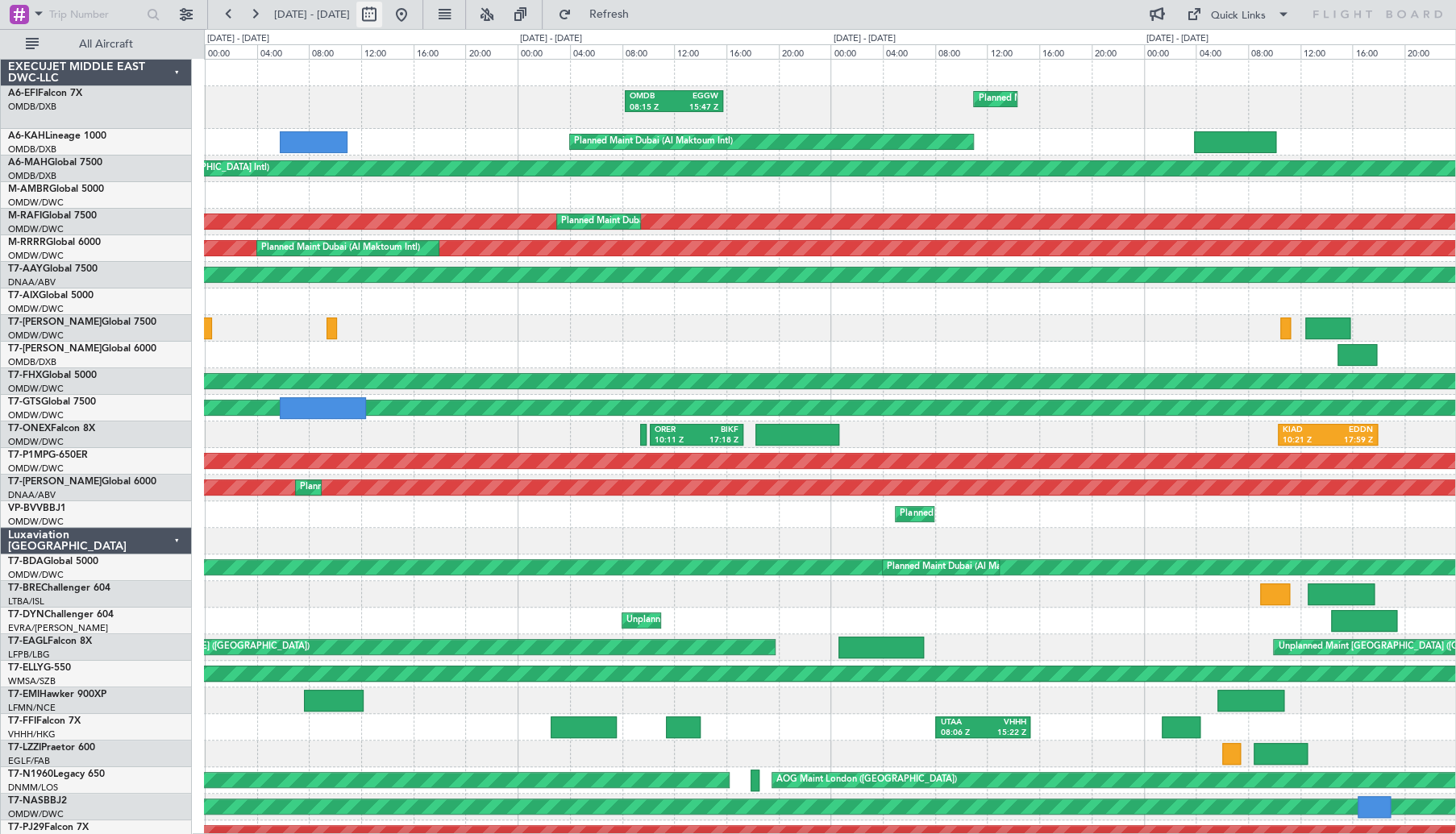
click at [382, 18] on button at bounding box center [369, 14] width 25 height 25
select select "9"
select select "2025"
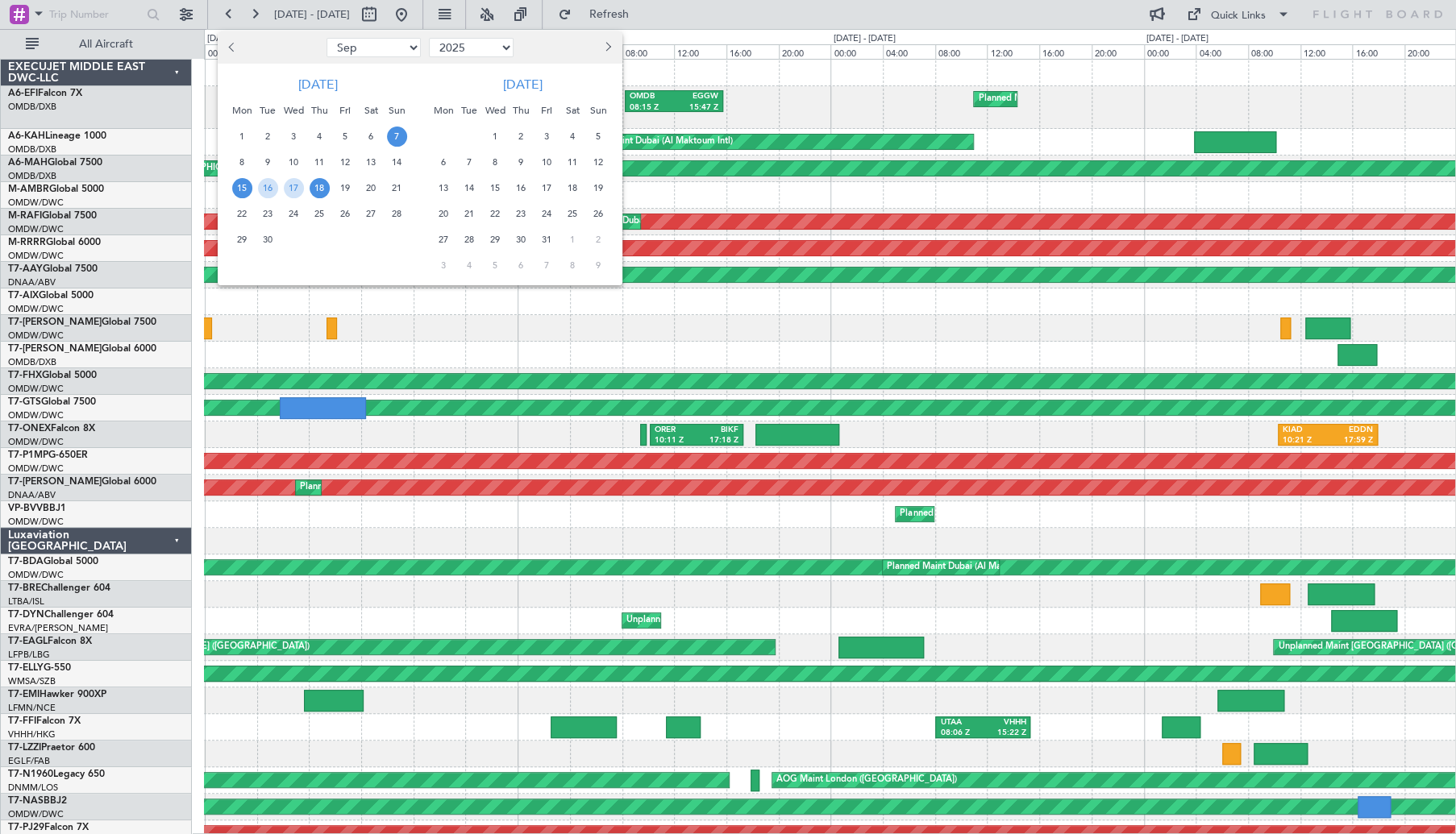
click at [391, 135] on span "7" at bounding box center [397, 137] width 20 height 20
click at [293, 163] on span "10" at bounding box center [294, 162] width 20 height 20
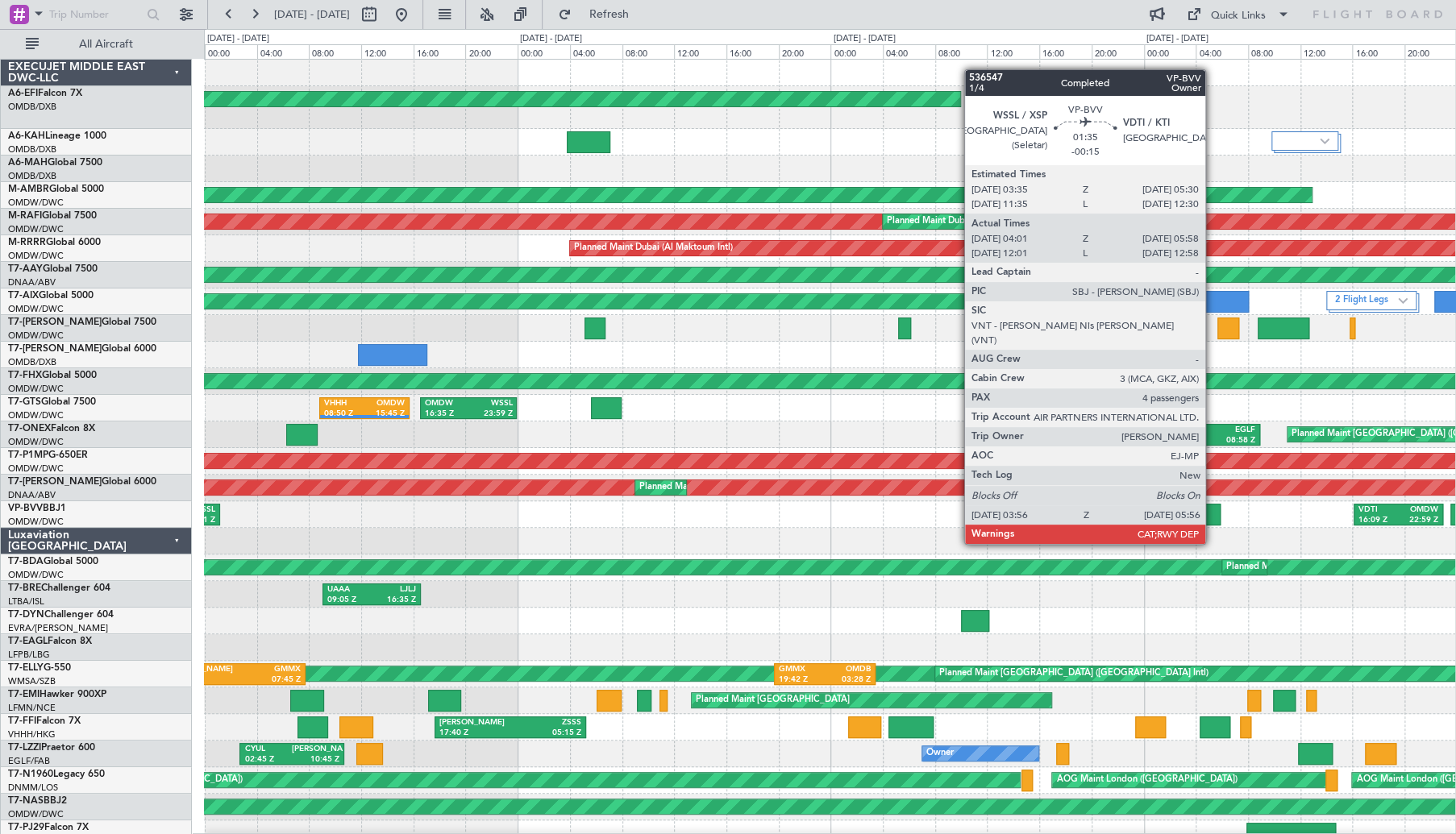
click at [1212, 515] on div at bounding box center [1207, 514] width 26 height 22
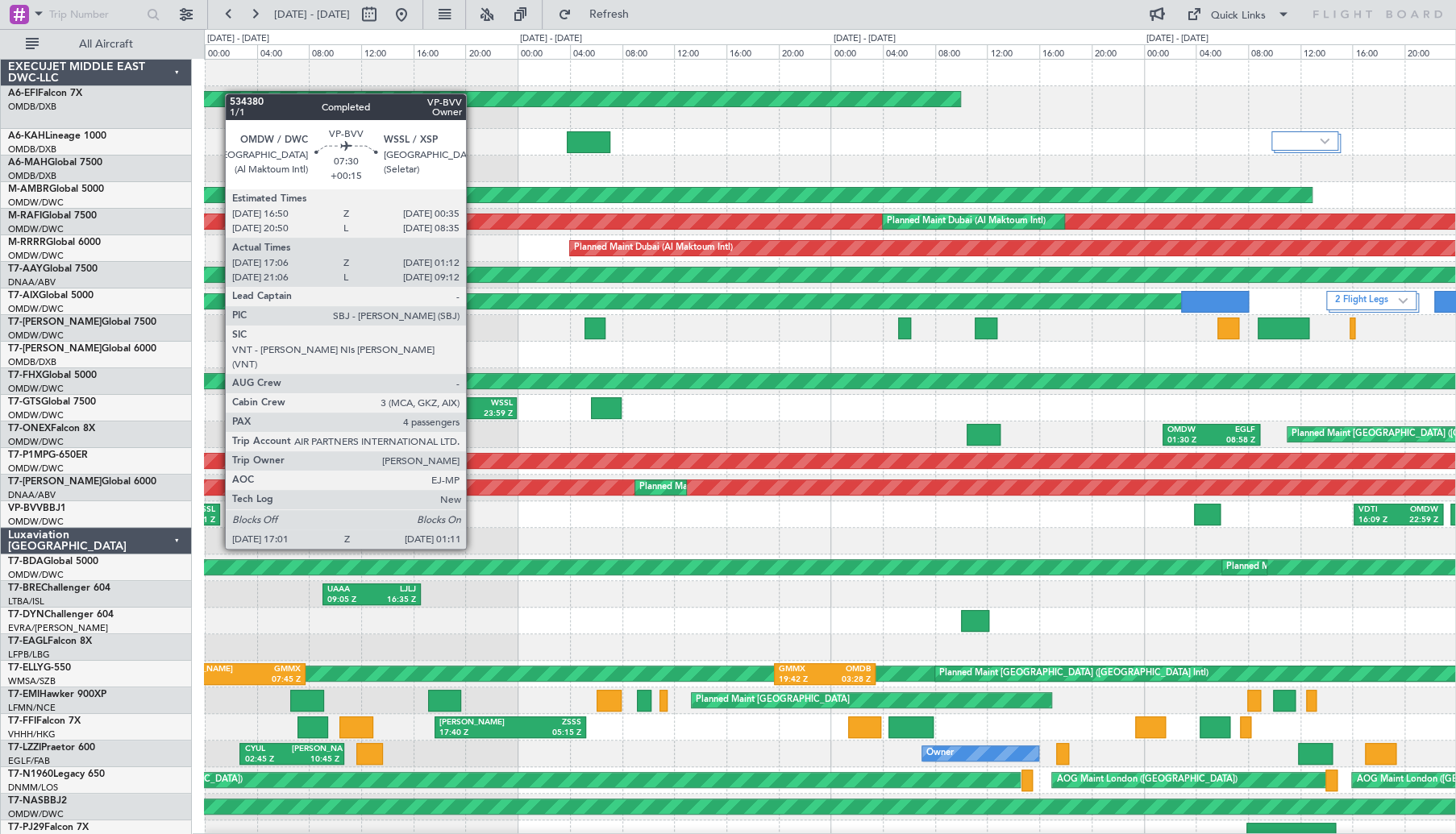
click at [217, 518] on div "WSSL 01:11 Z" at bounding box center [192, 514] width 53 height 20
